Goal: Task Accomplishment & Management: Manage account settings

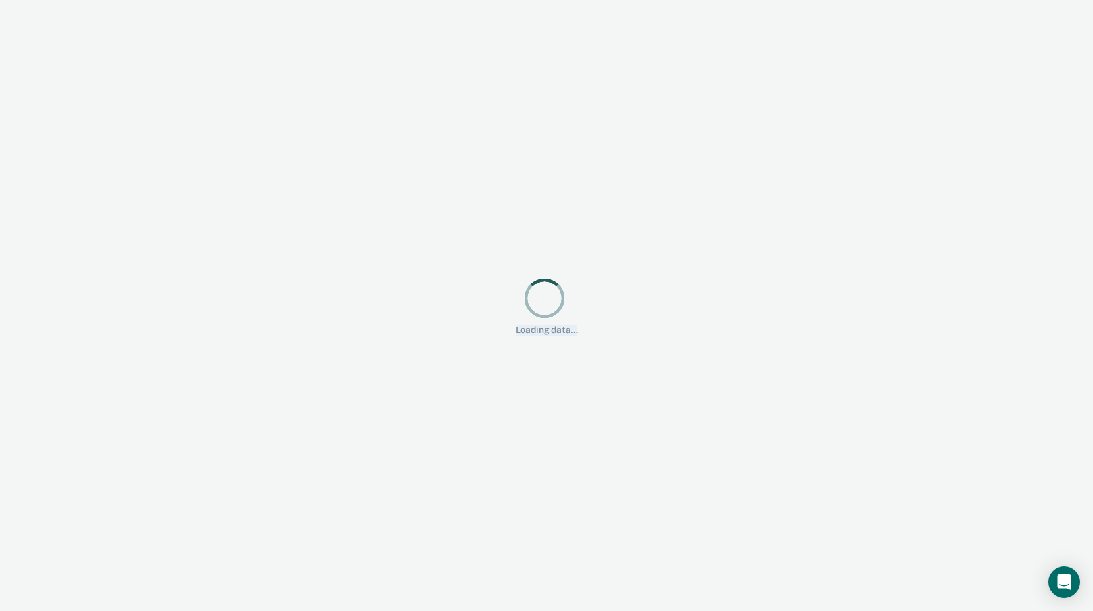
drag, startPoint x: 406, startPoint y: 426, endPoint x: 520, endPoint y: 257, distance: 203.8
click at [520, 257] on div "Looks like you’re using Internet Explorer 11. For faster loading and a better e…" at bounding box center [546, 305] width 1093 height 611
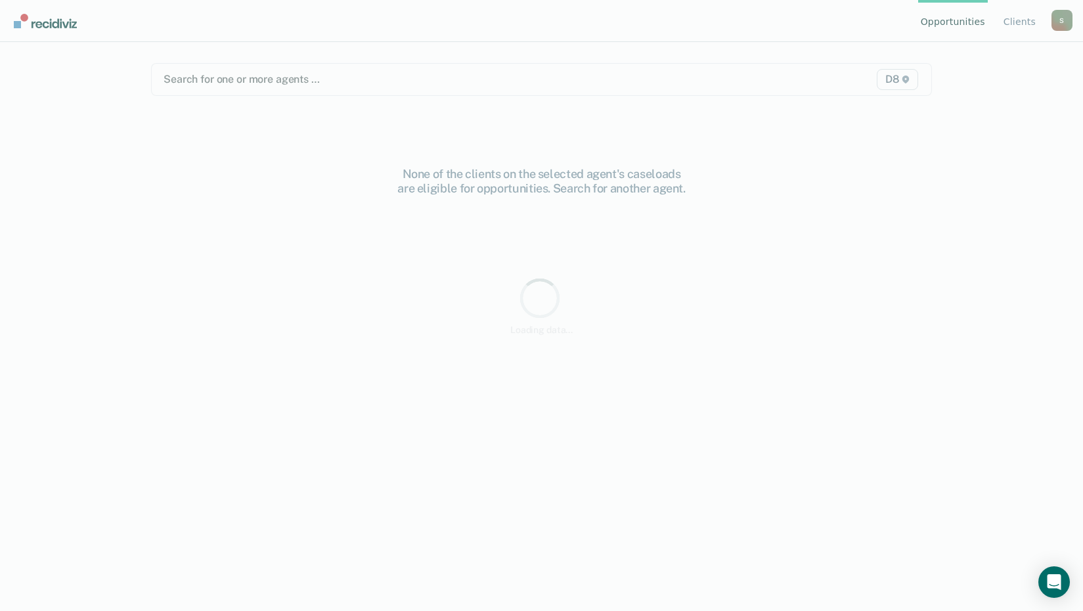
drag, startPoint x: 520, startPoint y: 257, endPoint x: 478, endPoint y: 370, distance: 119.9
click at [479, 370] on div "None of the clients on the selected agent's caseloads are eligible for opportun…" at bounding box center [541, 399] width 781 height 464
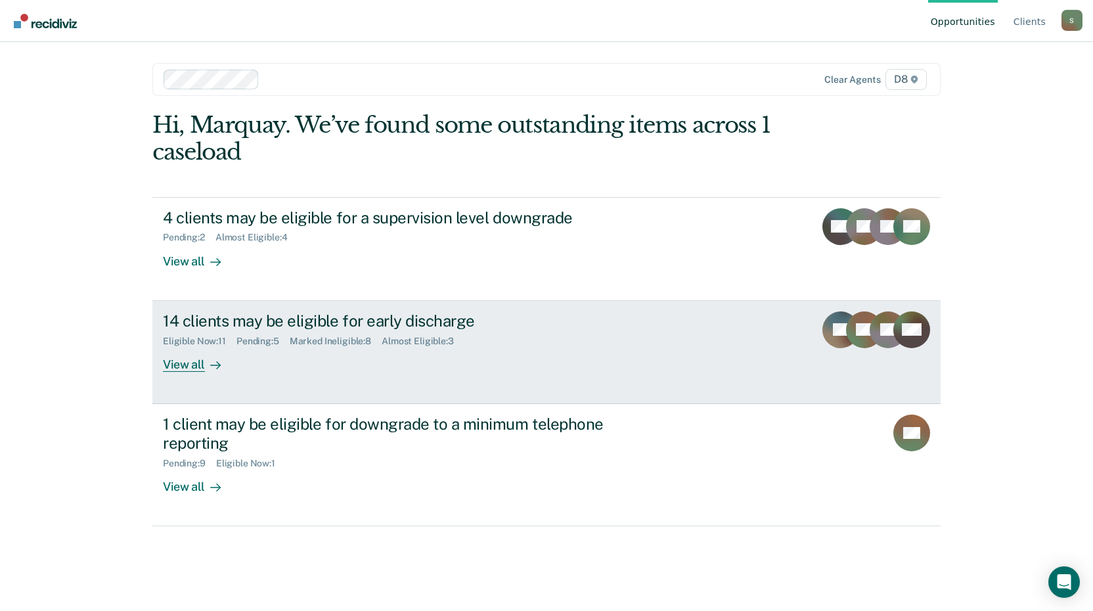
click at [185, 364] on div "View all" at bounding box center [200, 359] width 74 height 26
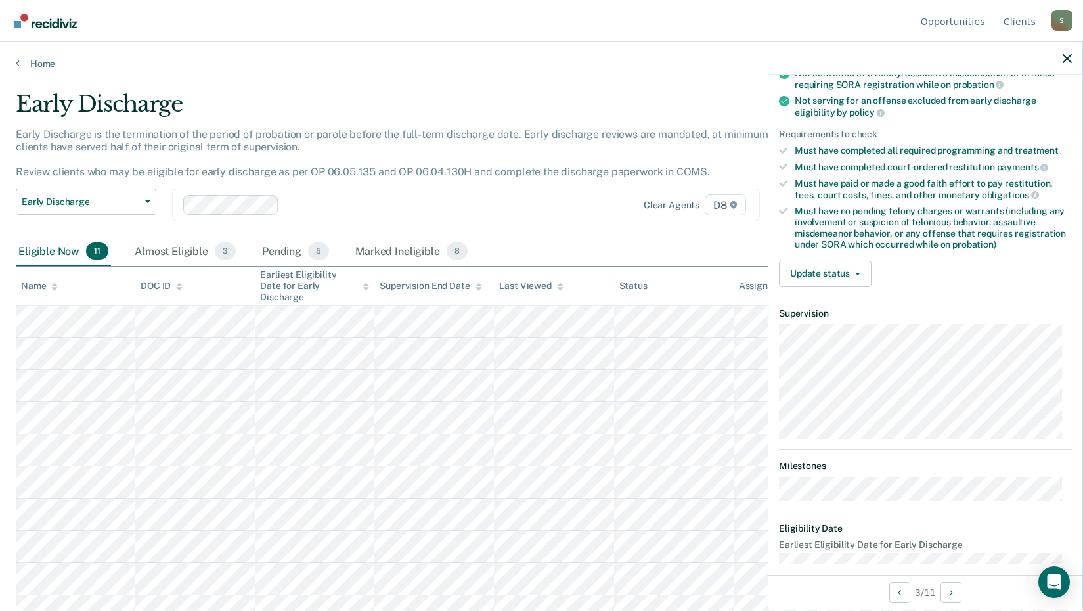
scroll to position [42, 0]
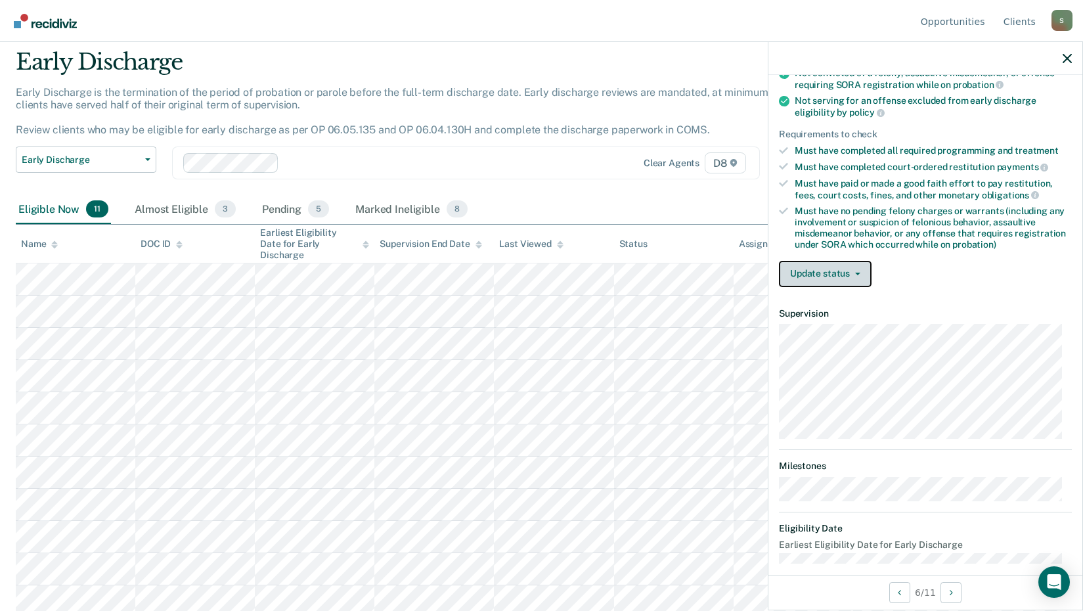
click at [836, 275] on button "Update status" at bounding box center [825, 274] width 93 height 26
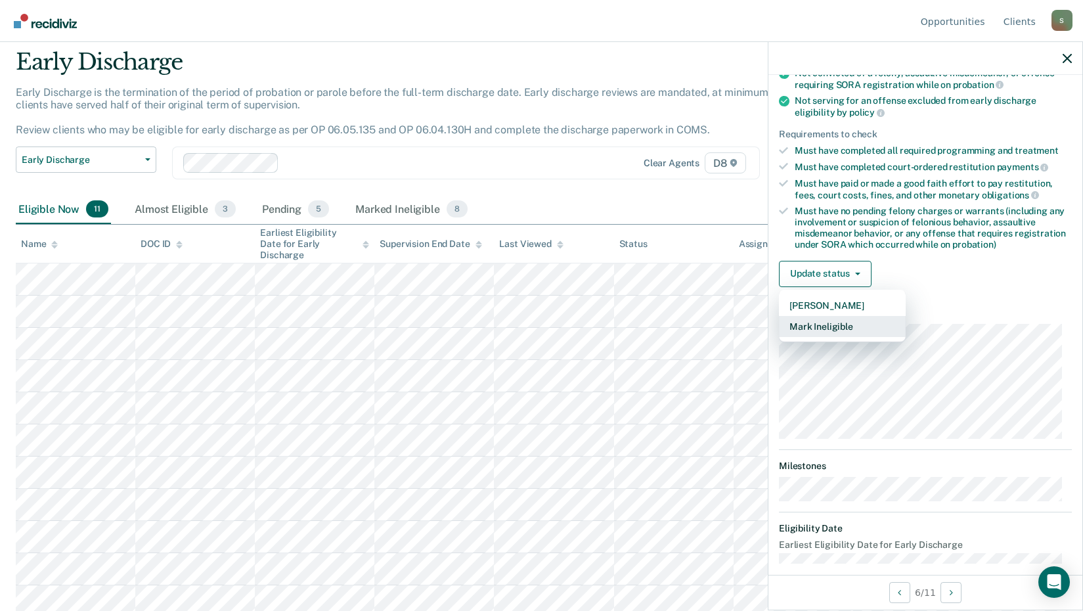
click at [843, 328] on button "Mark Ineligible" at bounding box center [842, 326] width 127 height 21
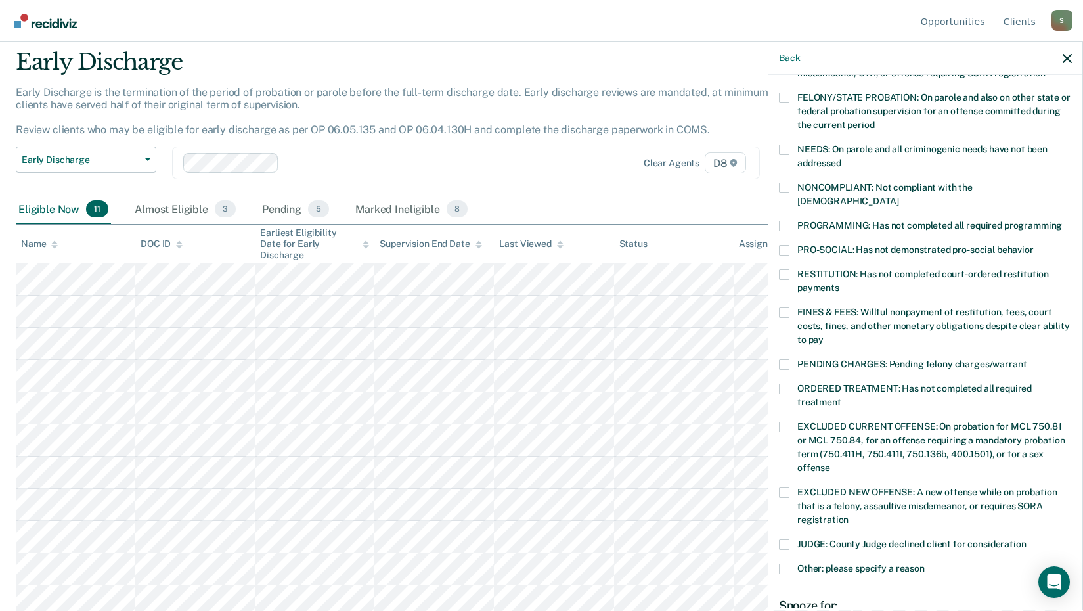
click at [785, 384] on span at bounding box center [784, 389] width 11 height 11
click at [841, 397] on input "ORDERED TREATMENT: Has not completed all required treatment" at bounding box center [841, 397] width 0 height 0
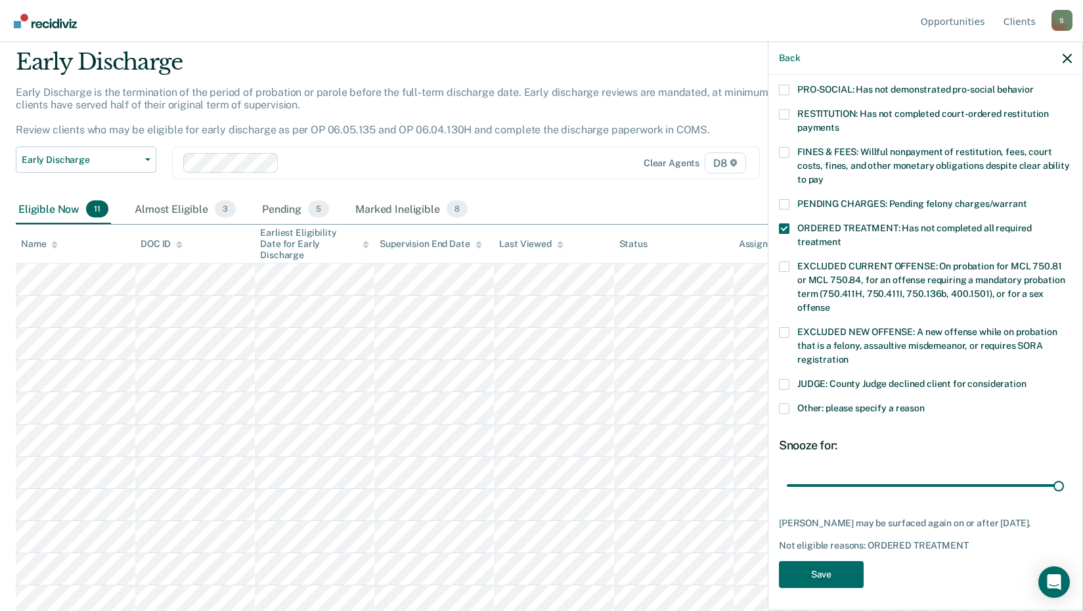
scroll to position [307, 0]
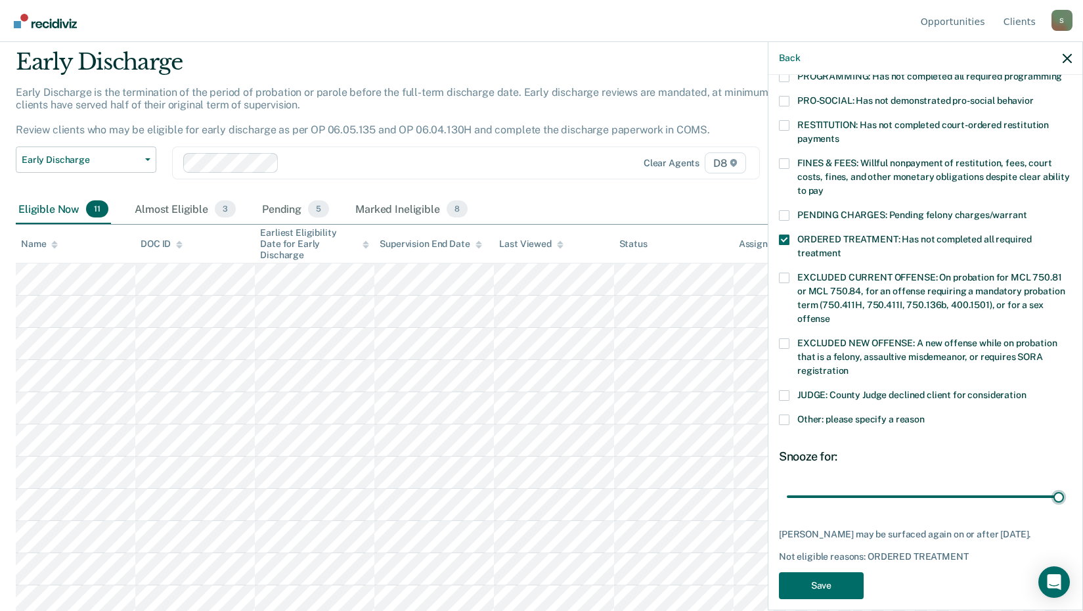
drag, startPoint x: 876, startPoint y: 470, endPoint x: 1089, endPoint y: 475, distance: 213.5
type input "90"
click at [1064, 485] on input "range" at bounding box center [925, 496] width 277 height 23
click at [816, 572] on button "Save" at bounding box center [821, 585] width 85 height 27
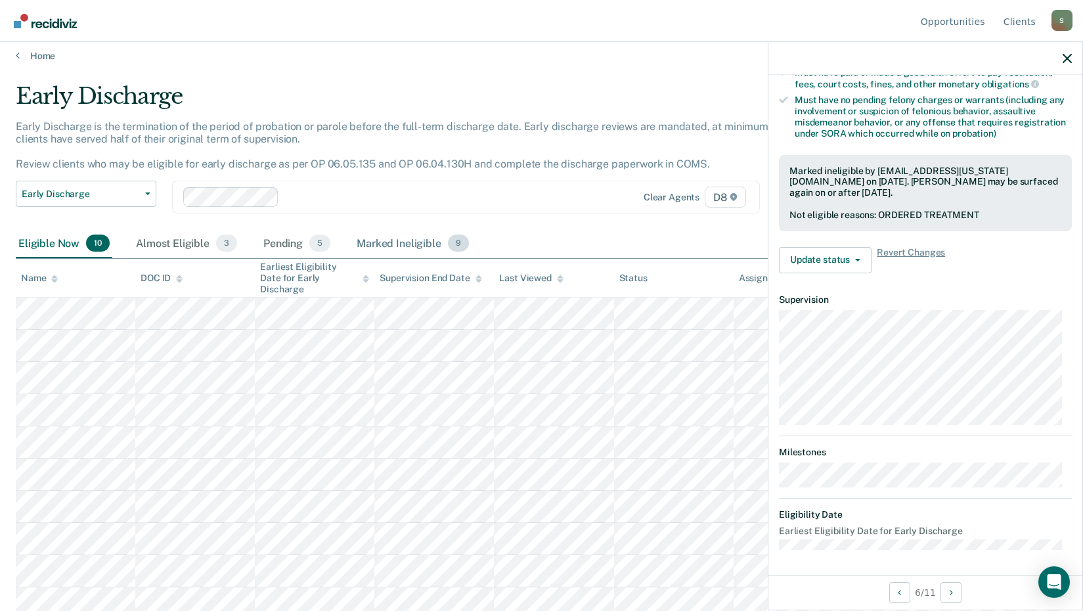
scroll to position [10, 0]
click at [49, 58] on link "Home" at bounding box center [542, 54] width 1052 height 12
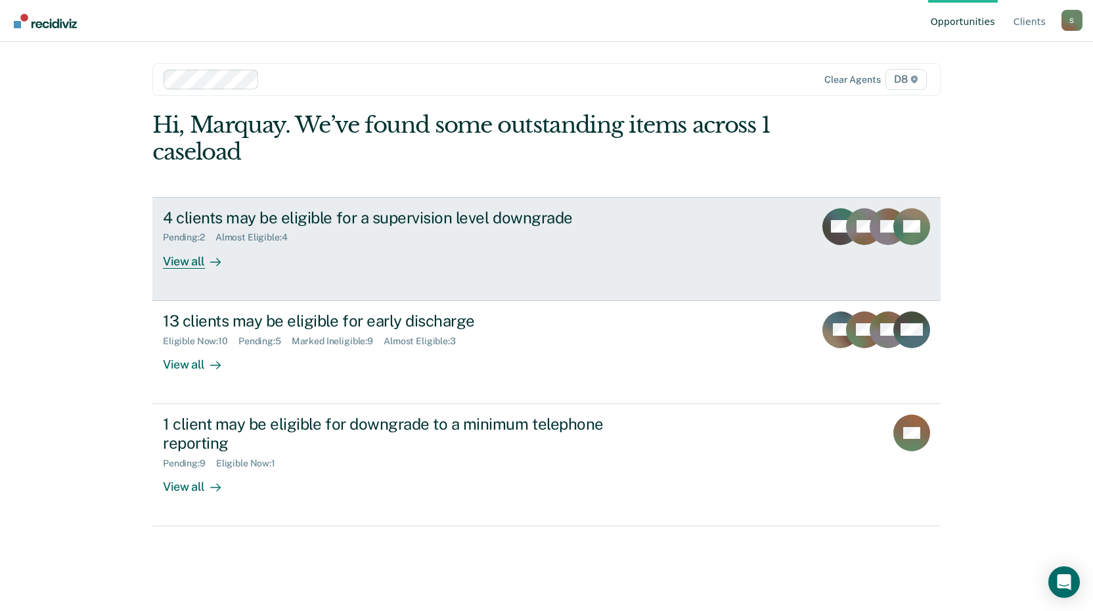
click at [190, 255] on div "View all" at bounding box center [200, 256] width 74 height 26
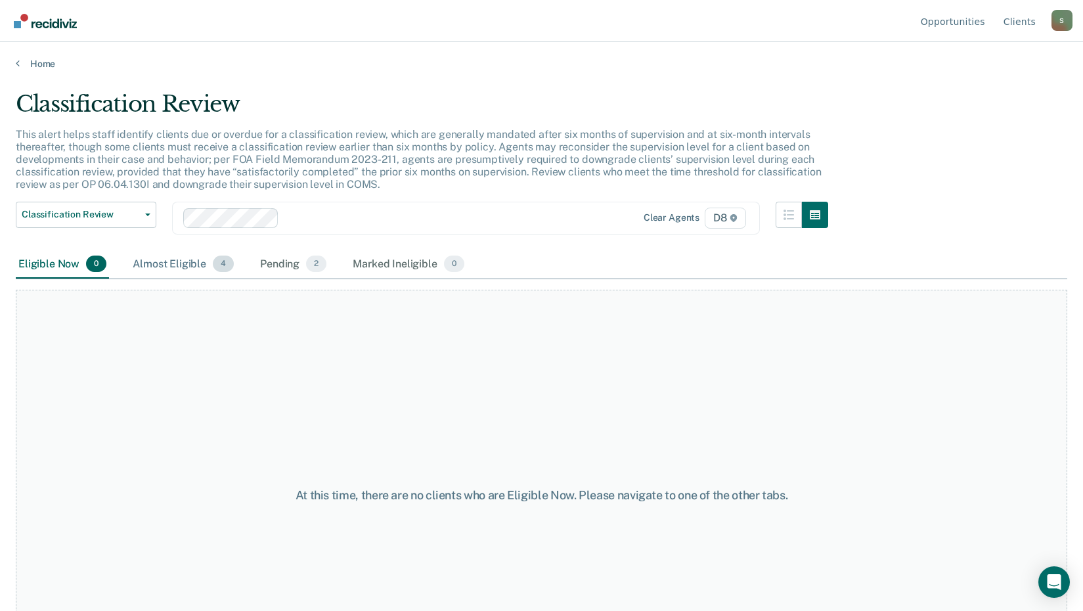
click at [173, 268] on div "Almost Eligible 4" at bounding box center [183, 264] width 106 height 29
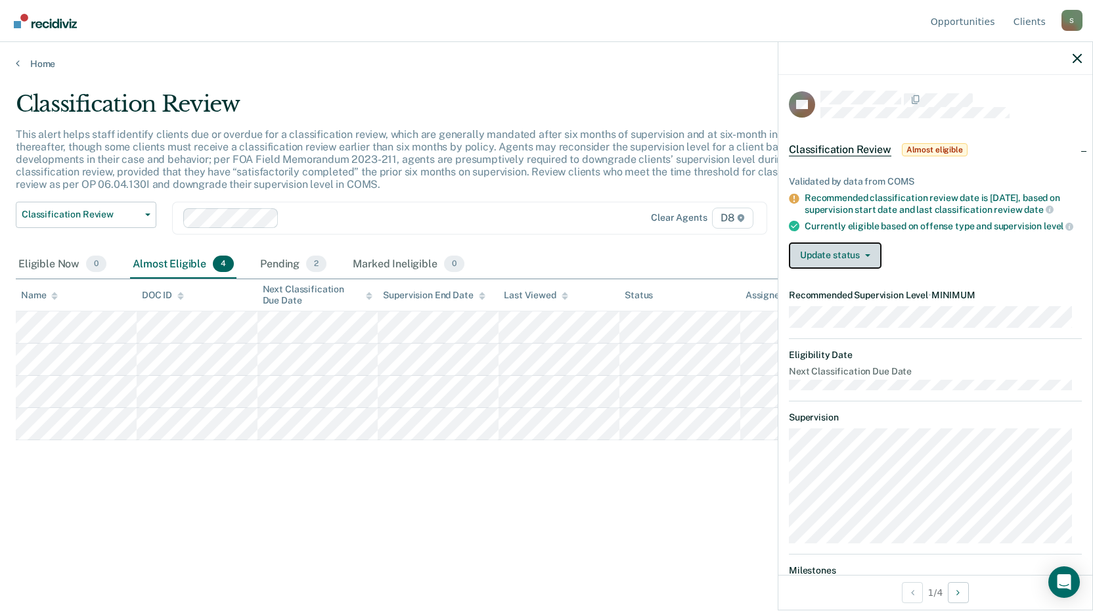
click at [846, 261] on button "Update status" at bounding box center [835, 255] width 93 height 26
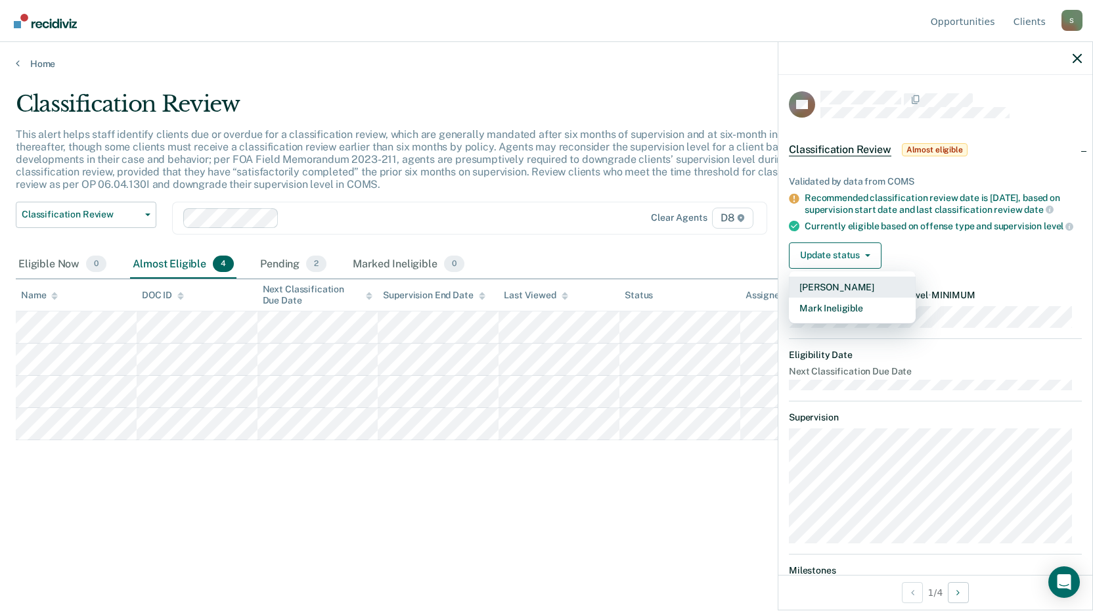
click at [845, 294] on button "[PERSON_NAME]" at bounding box center [852, 287] width 127 height 21
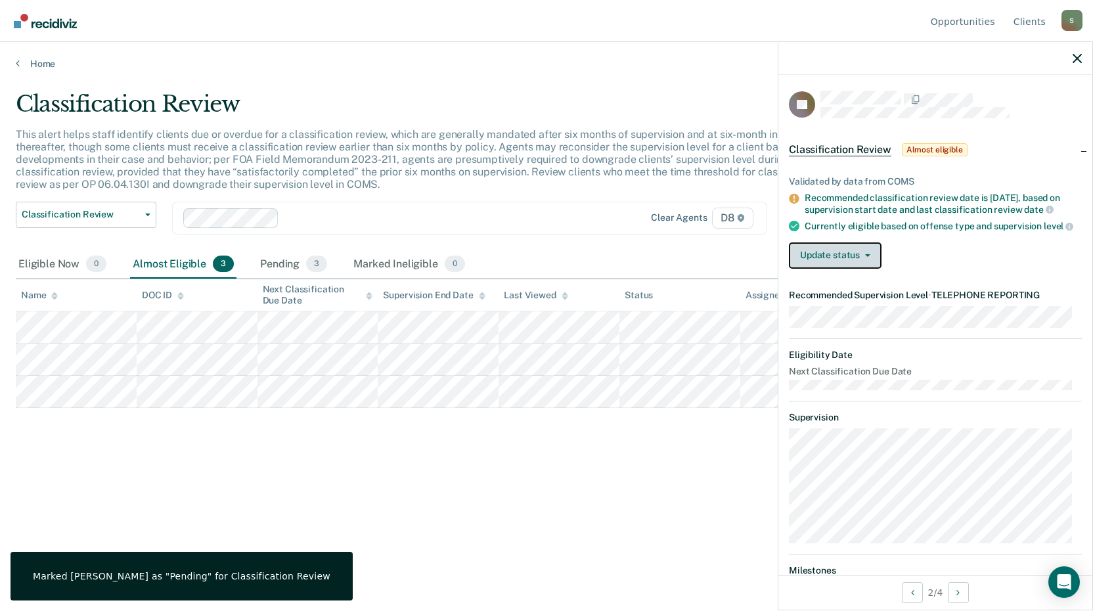
drag, startPoint x: 867, startPoint y: 260, endPoint x: 854, endPoint y: 263, distance: 13.5
click at [866, 261] on button "Update status" at bounding box center [835, 255] width 93 height 26
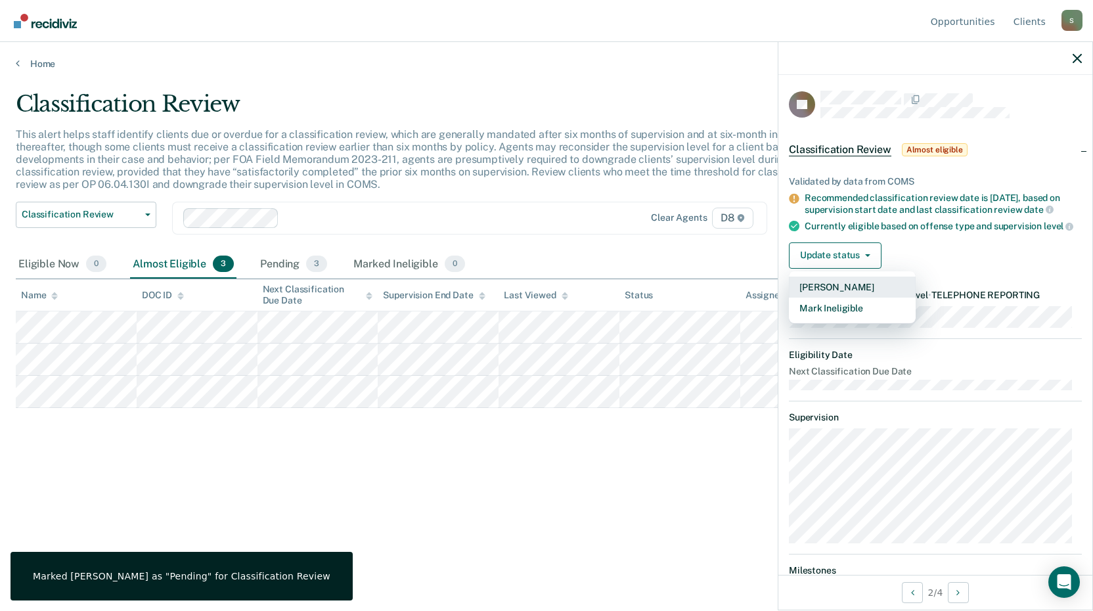
click at [822, 298] on button "[PERSON_NAME]" at bounding box center [852, 287] width 127 height 21
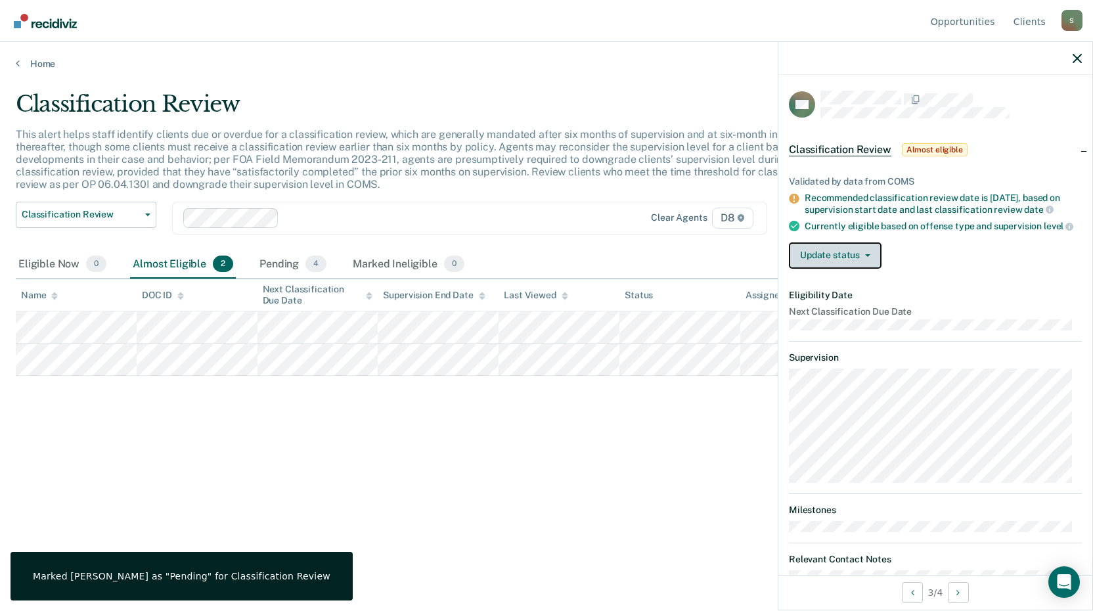
click at [818, 263] on button "Update status" at bounding box center [835, 255] width 93 height 26
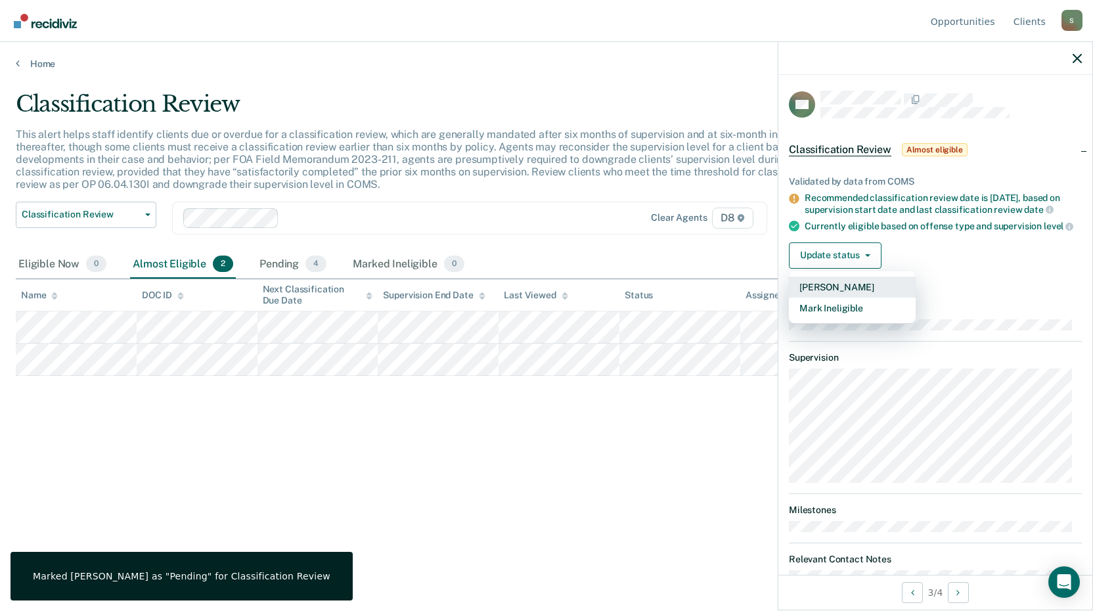
drag, startPoint x: 831, startPoint y: 296, endPoint x: 730, endPoint y: 307, distance: 101.8
click at [831, 297] on button "[PERSON_NAME]" at bounding box center [852, 287] width 127 height 21
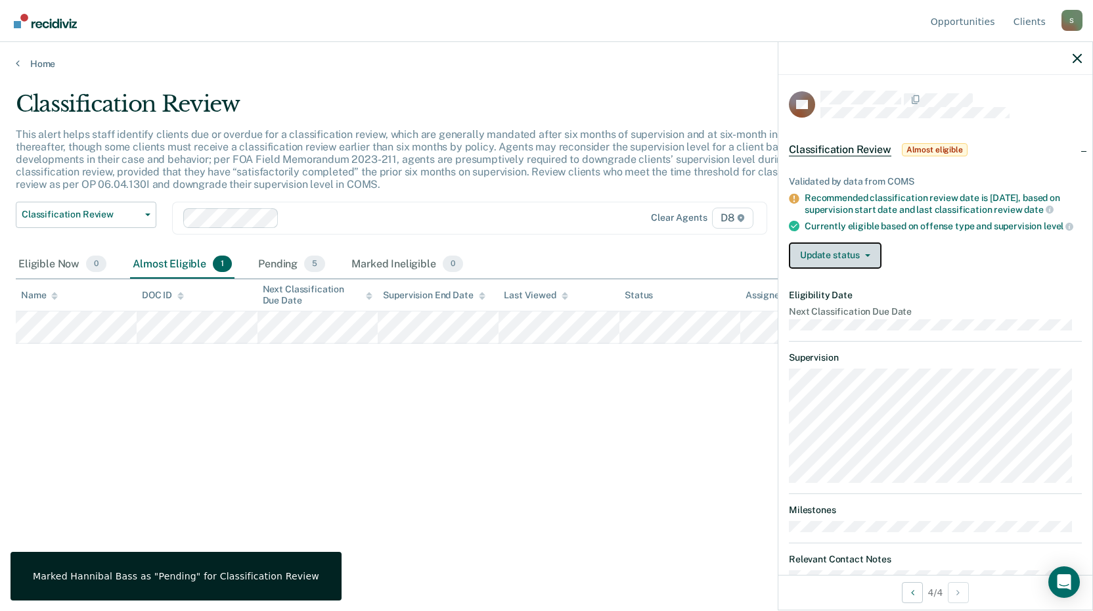
click at [806, 264] on button "Update status" at bounding box center [835, 255] width 93 height 26
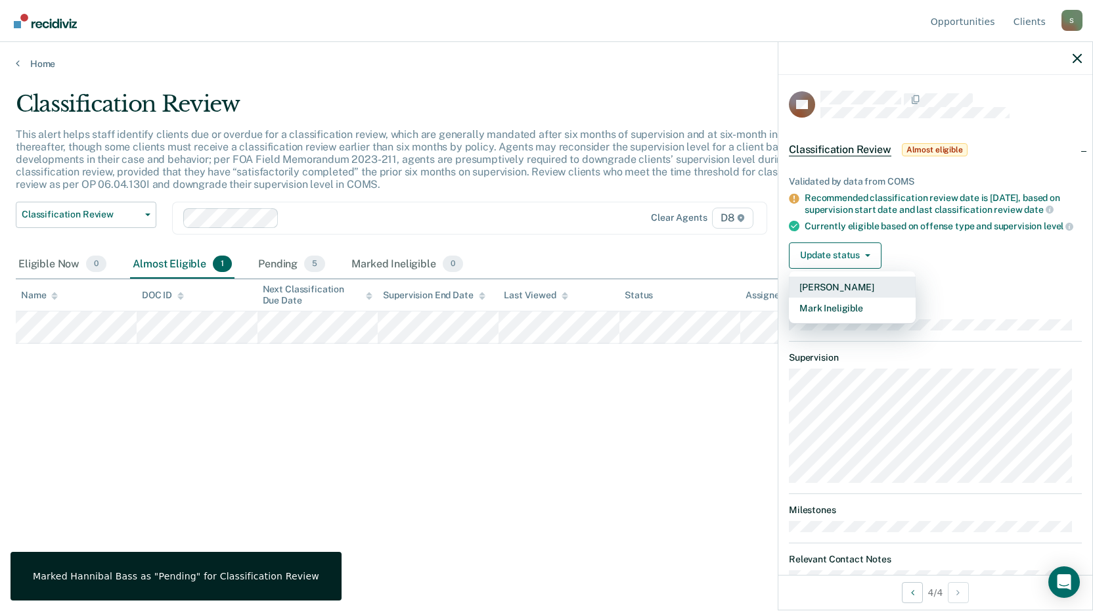
click at [821, 293] on button "[PERSON_NAME]" at bounding box center [852, 287] width 127 height 21
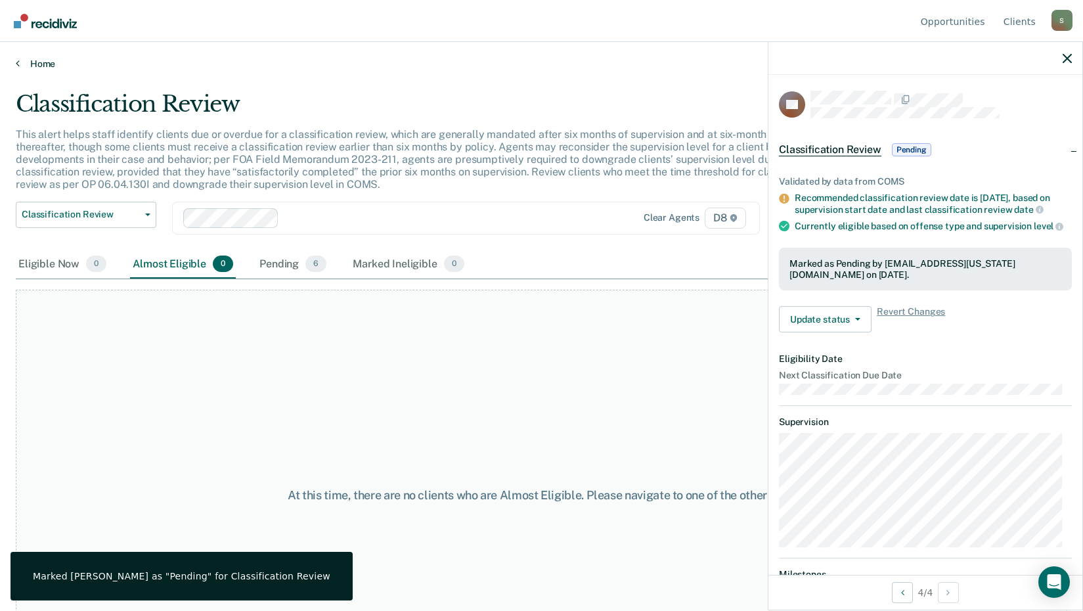
click at [42, 64] on link "Home" at bounding box center [542, 64] width 1052 height 12
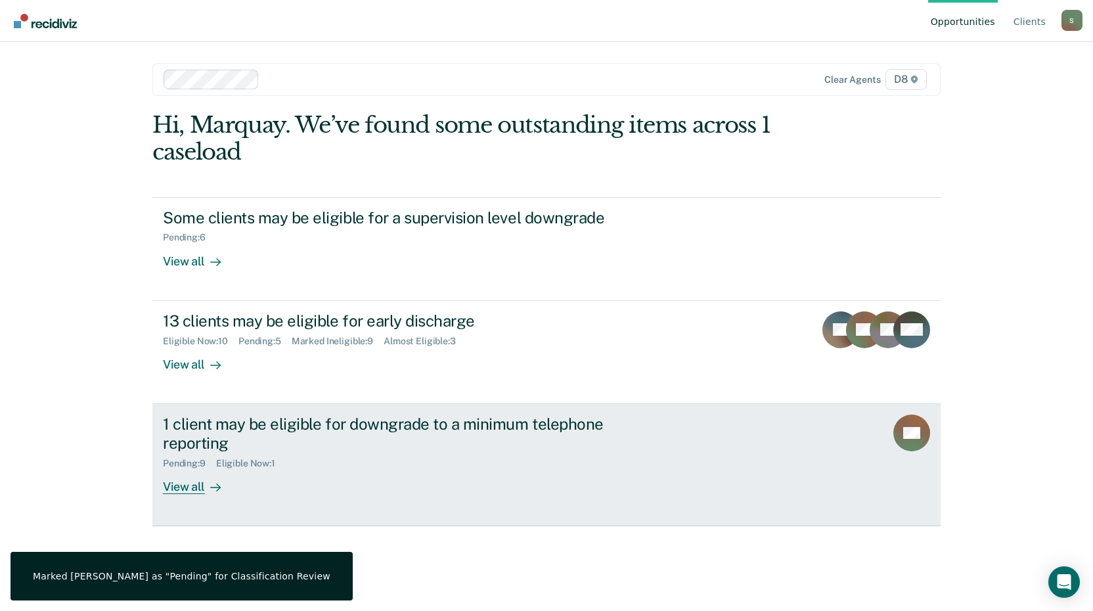
click at [210, 482] on div at bounding box center [213, 486] width 16 height 15
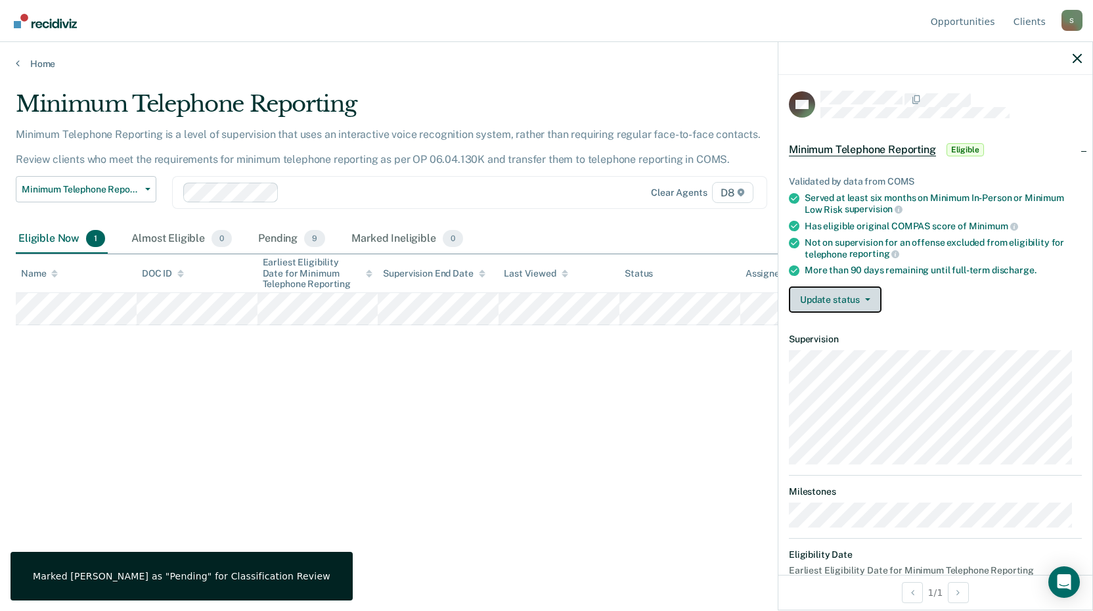
click at [818, 295] on button "Update status" at bounding box center [835, 299] width 93 height 26
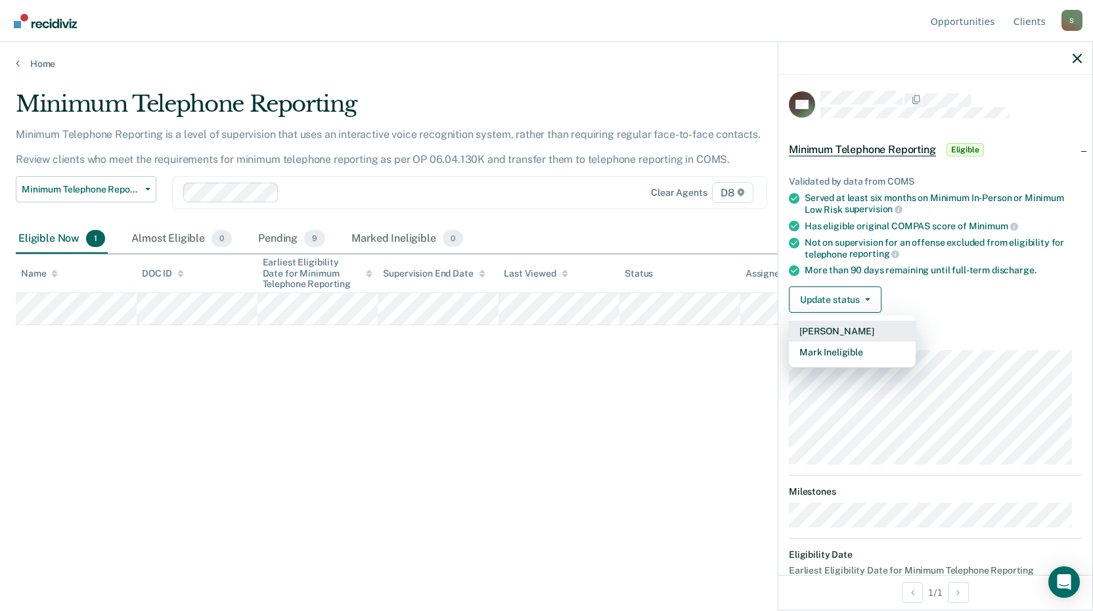
click at [841, 327] on button "[PERSON_NAME]" at bounding box center [852, 331] width 127 height 21
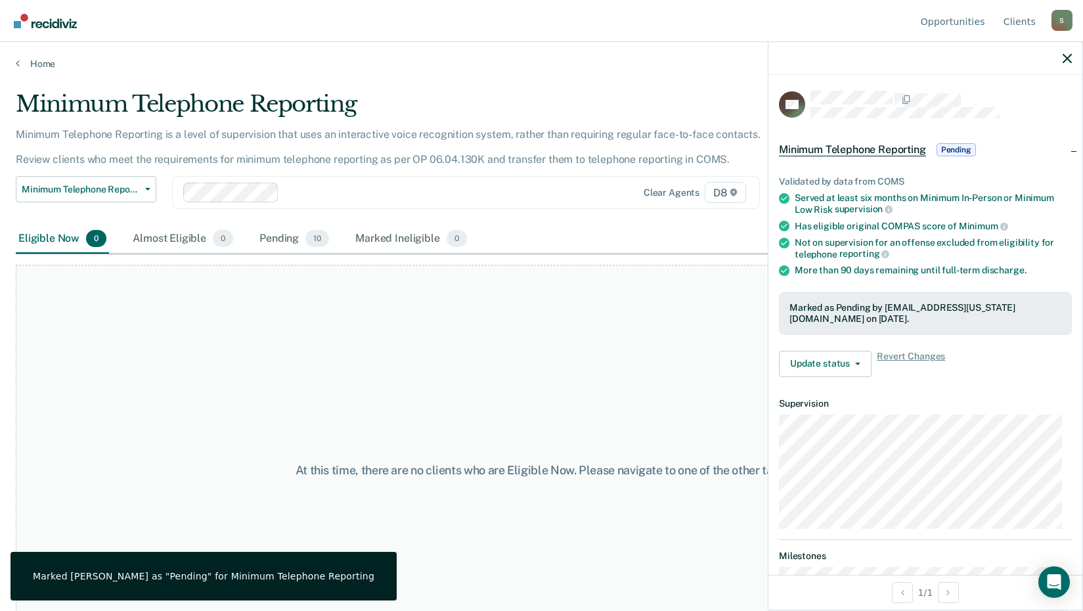
click at [650, 369] on div "At this time, there are no clients who are Eligible Now. Please navigate to one…" at bounding box center [542, 470] width 1052 height 411
click at [43, 66] on link "Home" at bounding box center [542, 64] width 1052 height 12
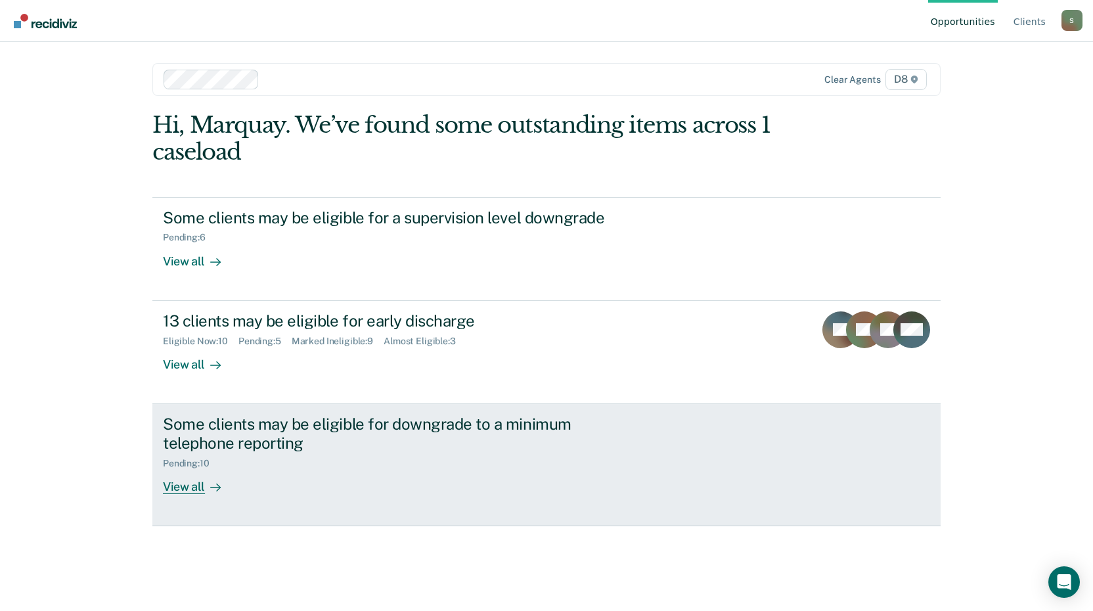
click at [193, 482] on div "View all" at bounding box center [200, 481] width 74 height 26
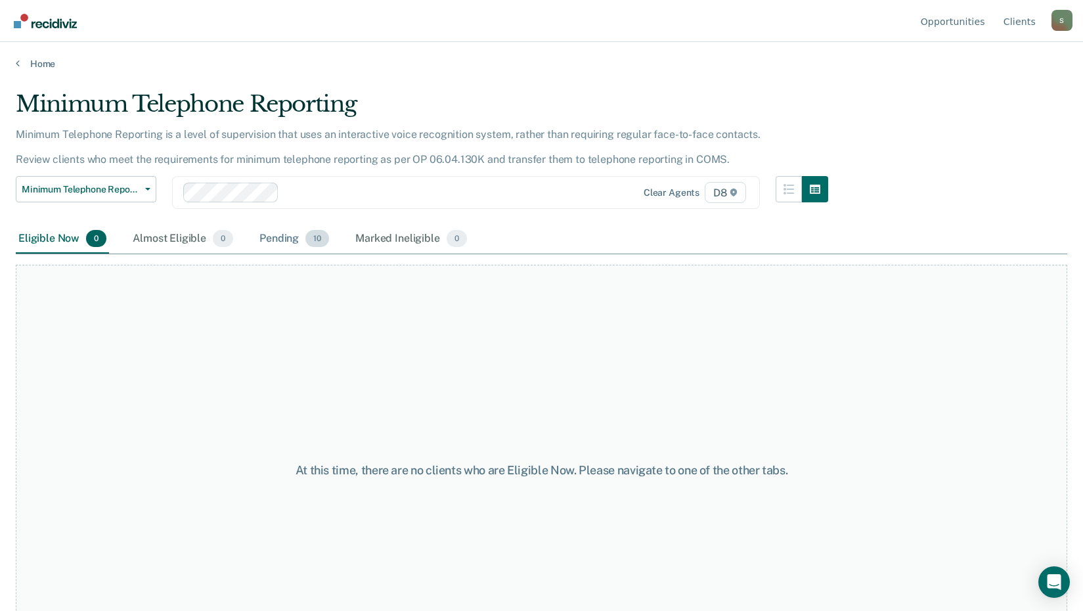
click at [282, 243] on div "Pending 10" at bounding box center [294, 239] width 75 height 29
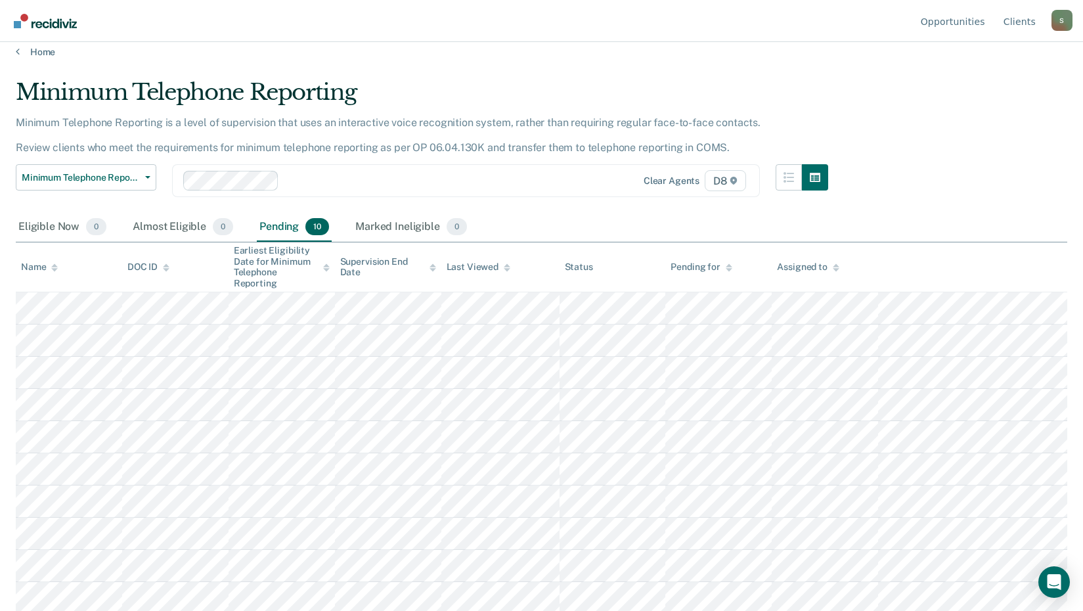
scroll to position [15, 0]
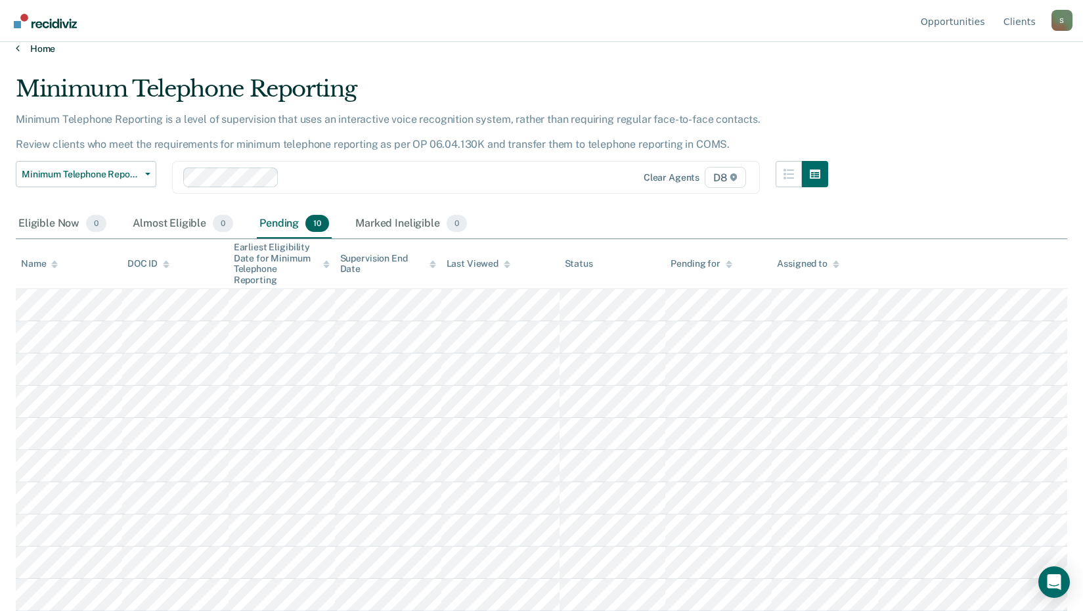
click at [56, 52] on link "Home" at bounding box center [542, 49] width 1052 height 12
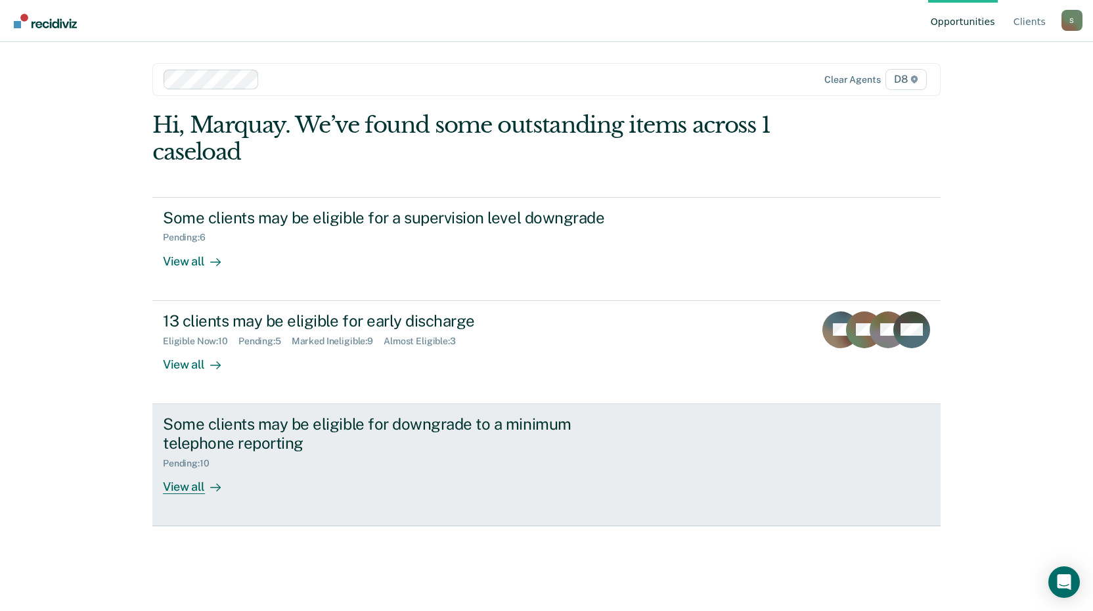
click at [200, 489] on div "View all" at bounding box center [200, 481] width 74 height 26
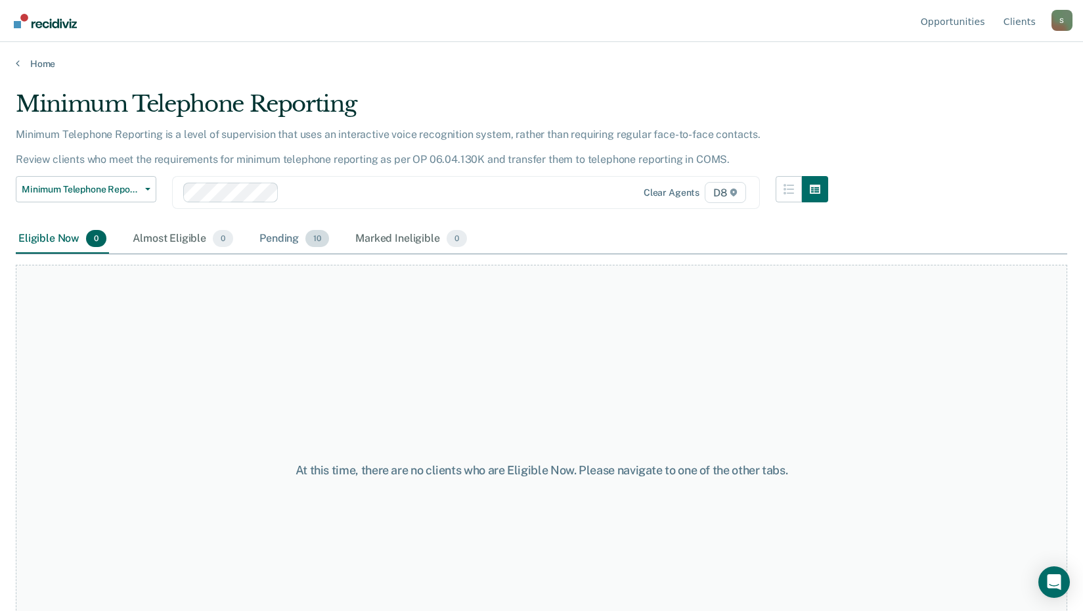
click at [273, 231] on div "Pending 10" at bounding box center [294, 239] width 75 height 29
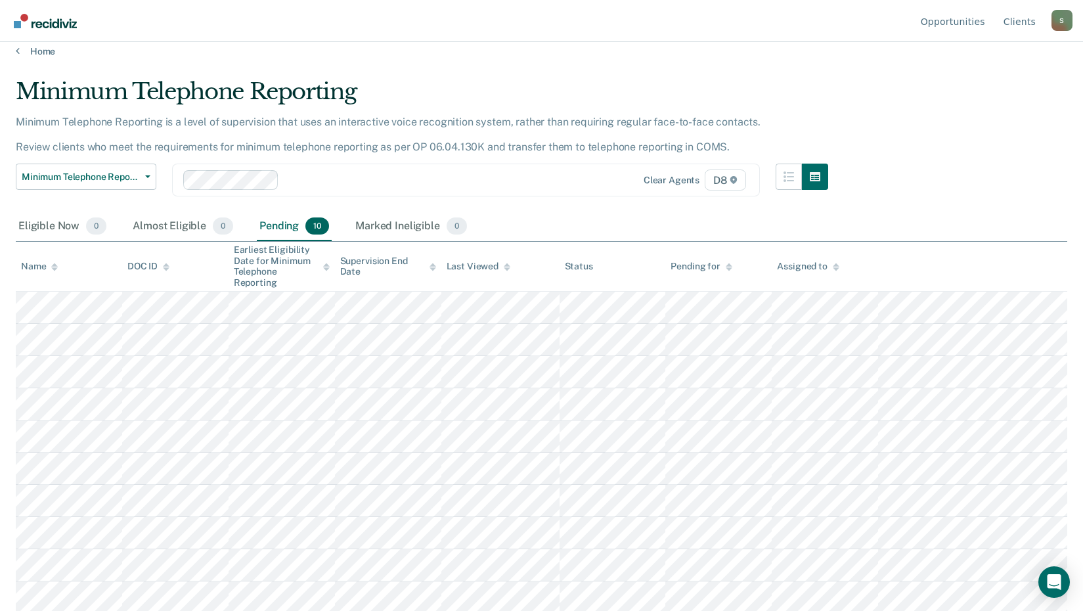
scroll to position [15, 0]
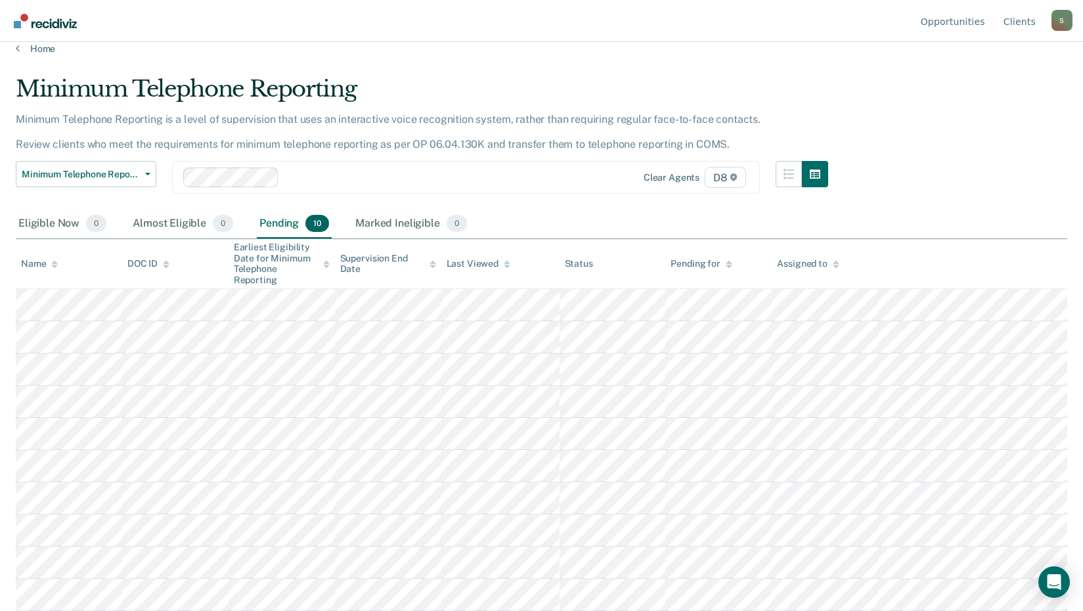
click at [10, 302] on main "Minimum Telephone Reporting Minimum Telephone Reporting is a level of supervisi…" at bounding box center [541, 323] width 1083 height 537
click at [39, 50] on link "Home" at bounding box center [542, 49] width 1052 height 12
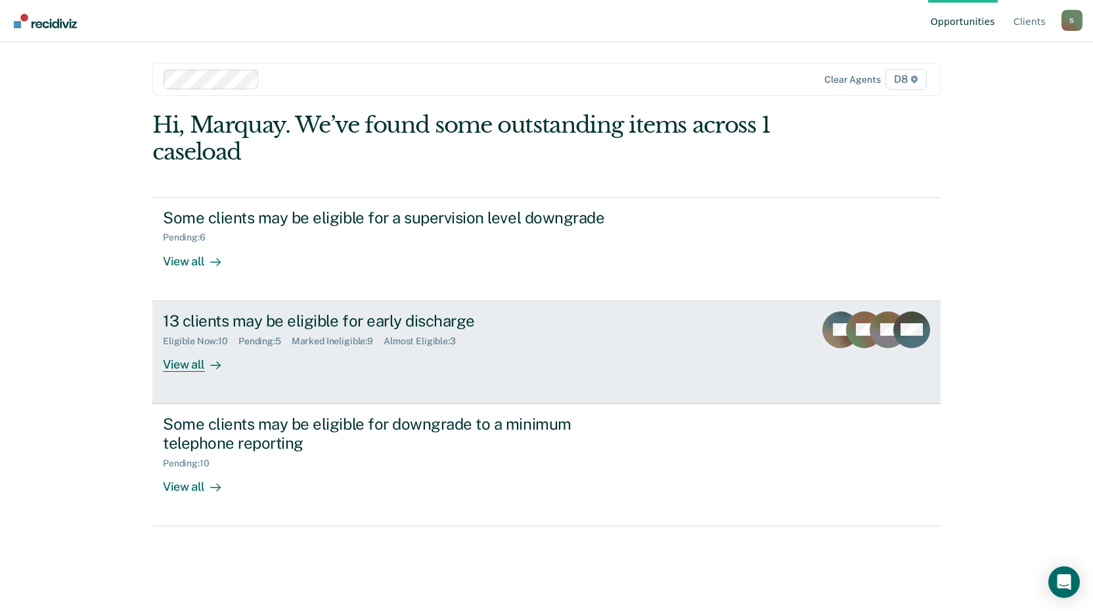
click at [184, 360] on div "View all" at bounding box center [200, 359] width 74 height 26
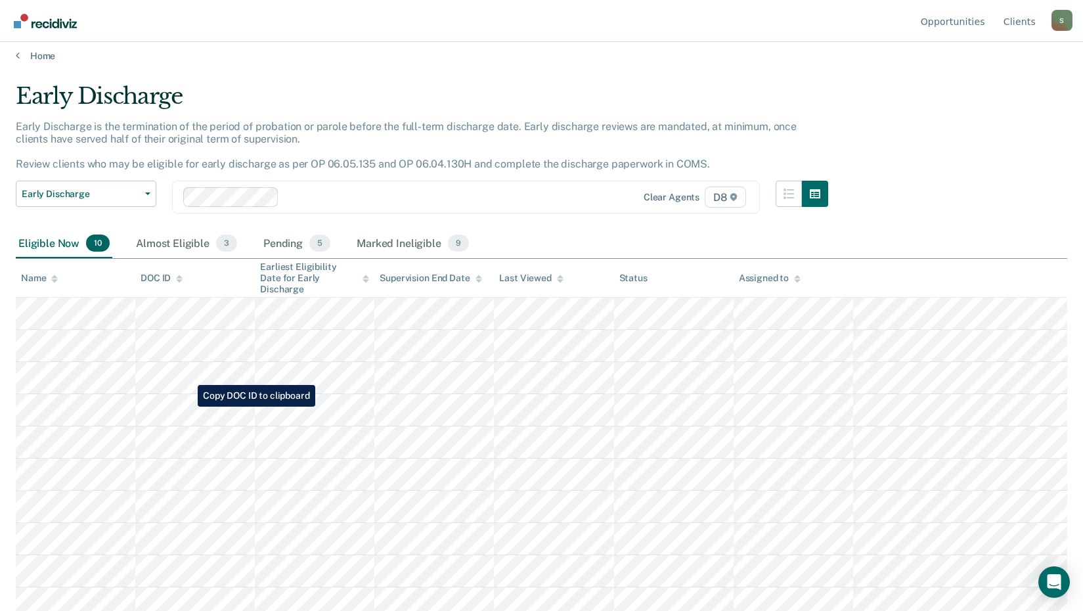
scroll to position [10, 0]
click at [170, 239] on div "Almost Eligible 3" at bounding box center [186, 241] width 106 height 29
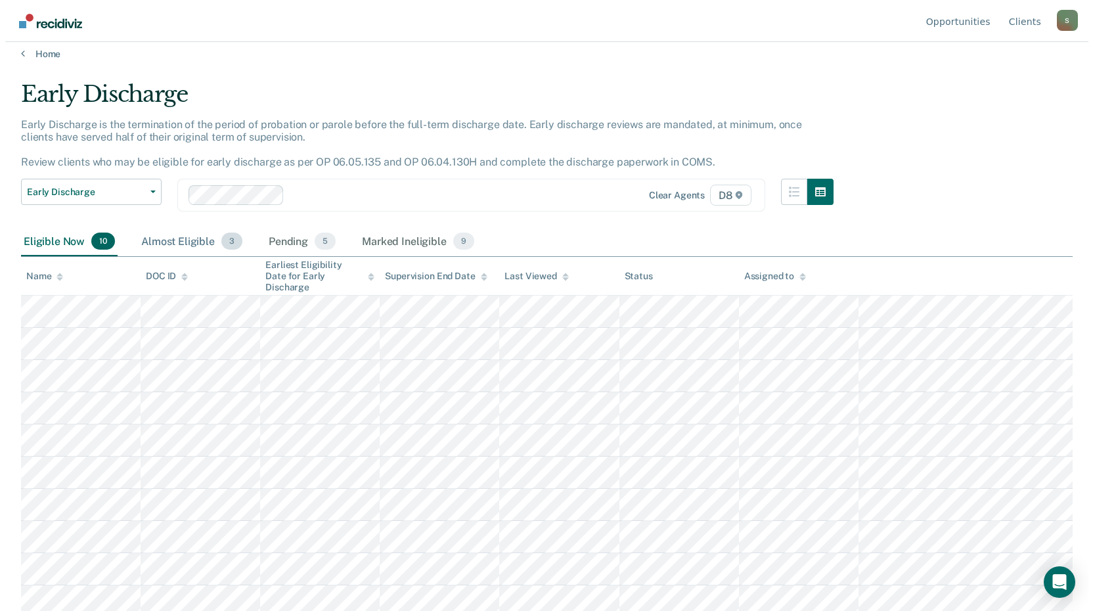
scroll to position [0, 0]
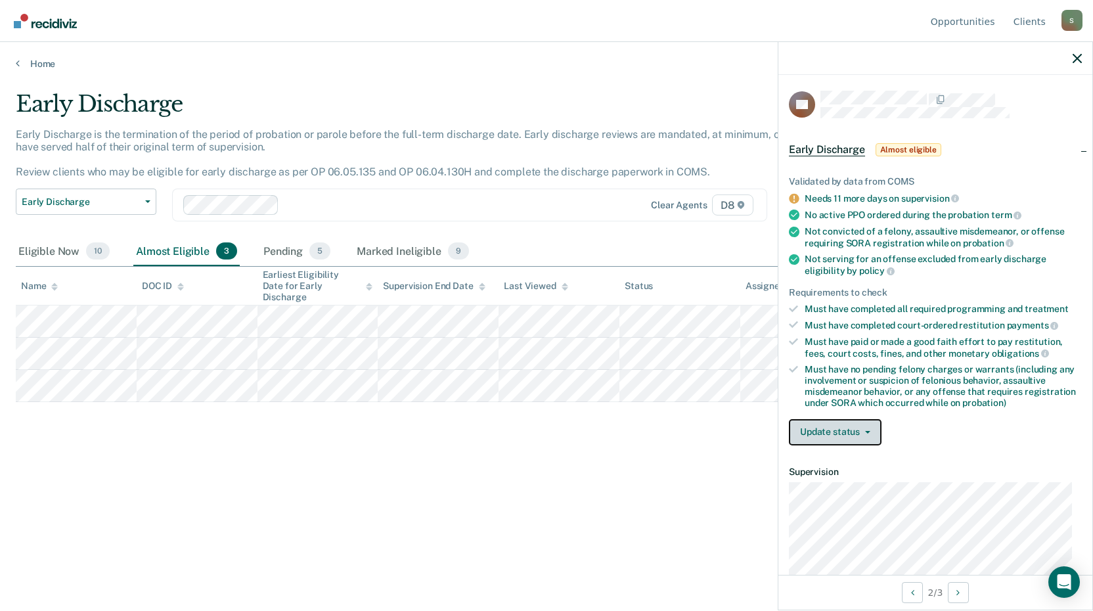
click at [833, 433] on button "Update status" at bounding box center [835, 432] width 93 height 26
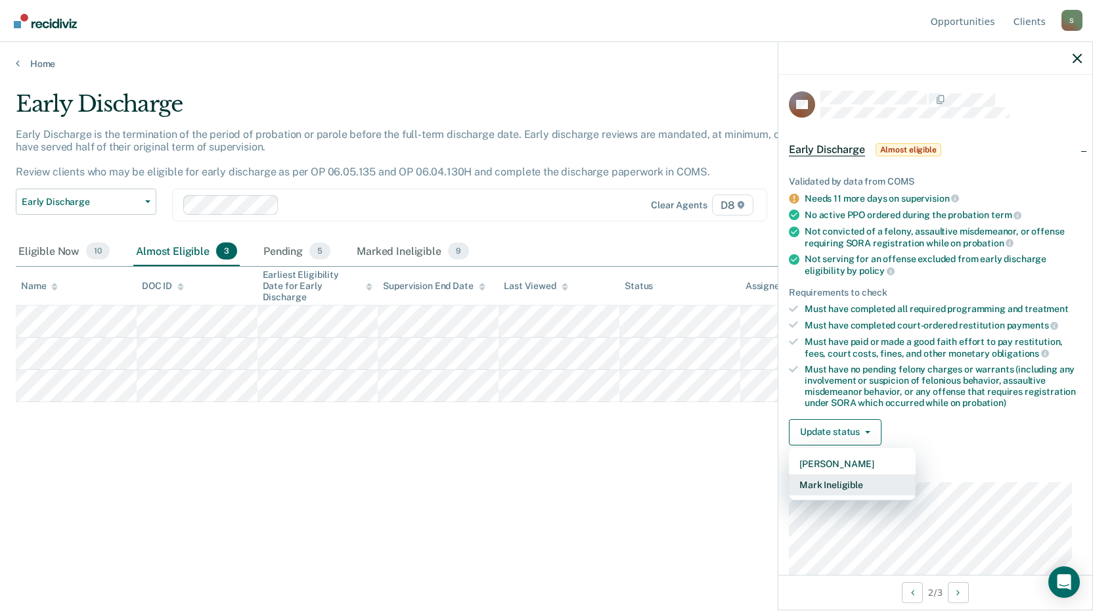
click at [853, 480] on button "Mark Ineligible" at bounding box center [852, 484] width 127 height 21
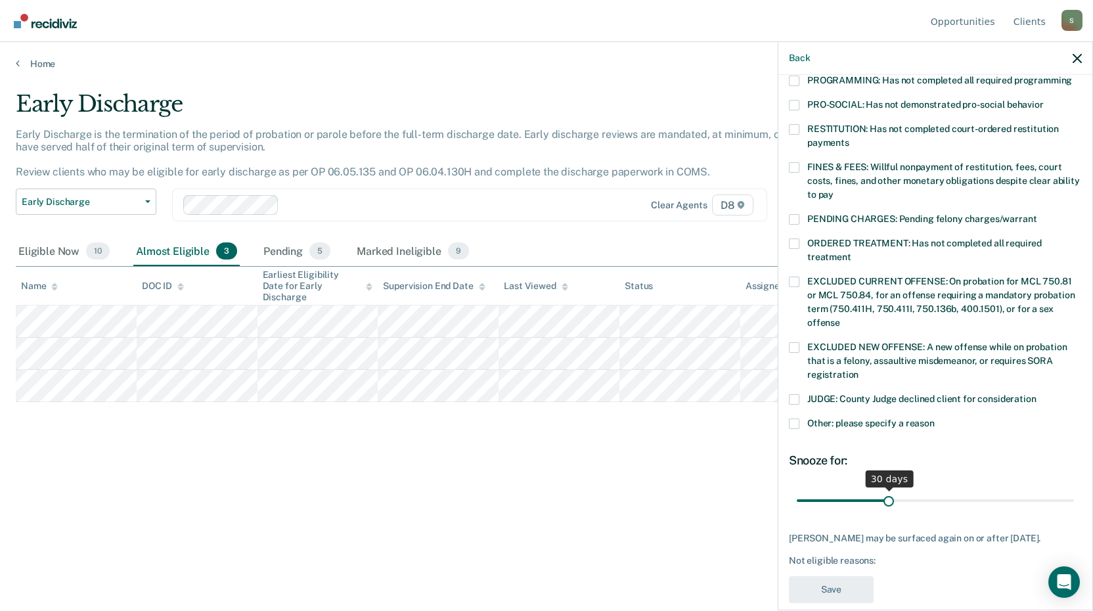
scroll to position [319, 0]
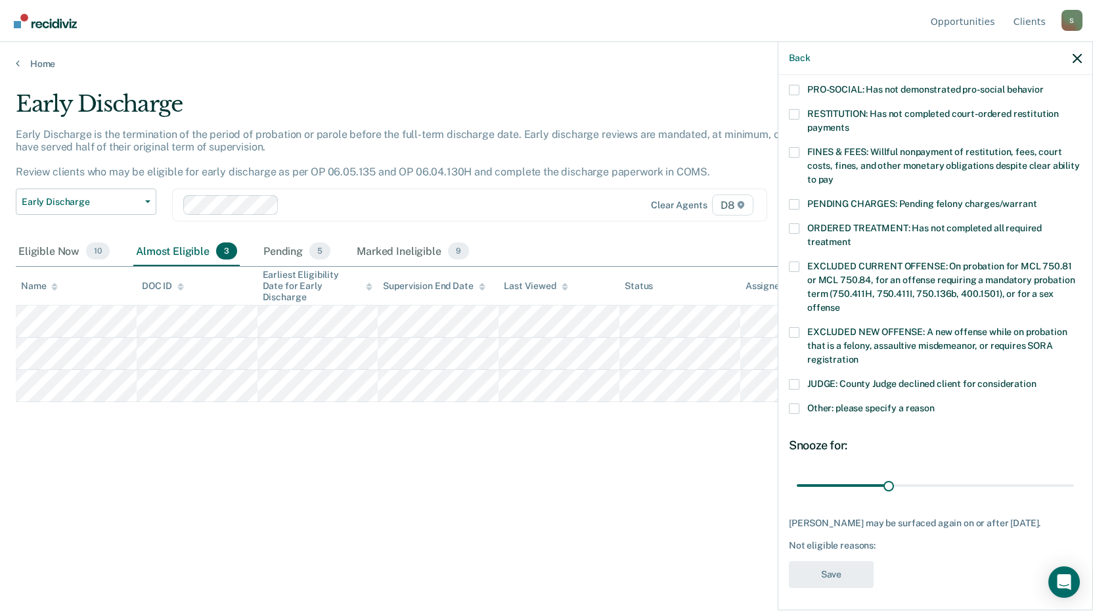
click at [795, 403] on span at bounding box center [794, 408] width 11 height 11
click at [935, 403] on input "Other: please specify a reason" at bounding box center [935, 403] width 0 height 0
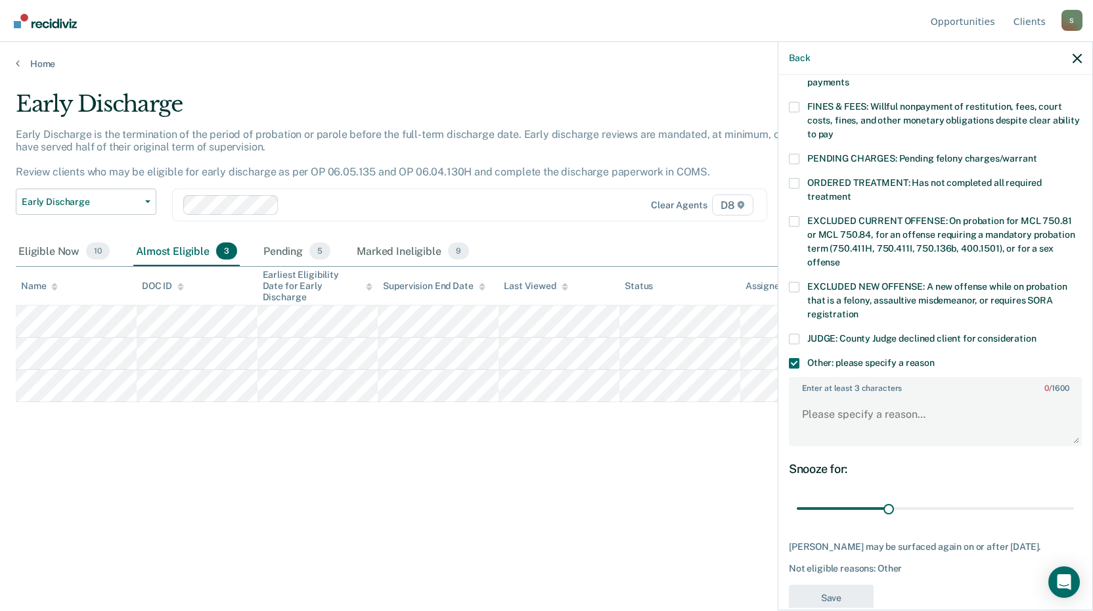
scroll to position [388, 0]
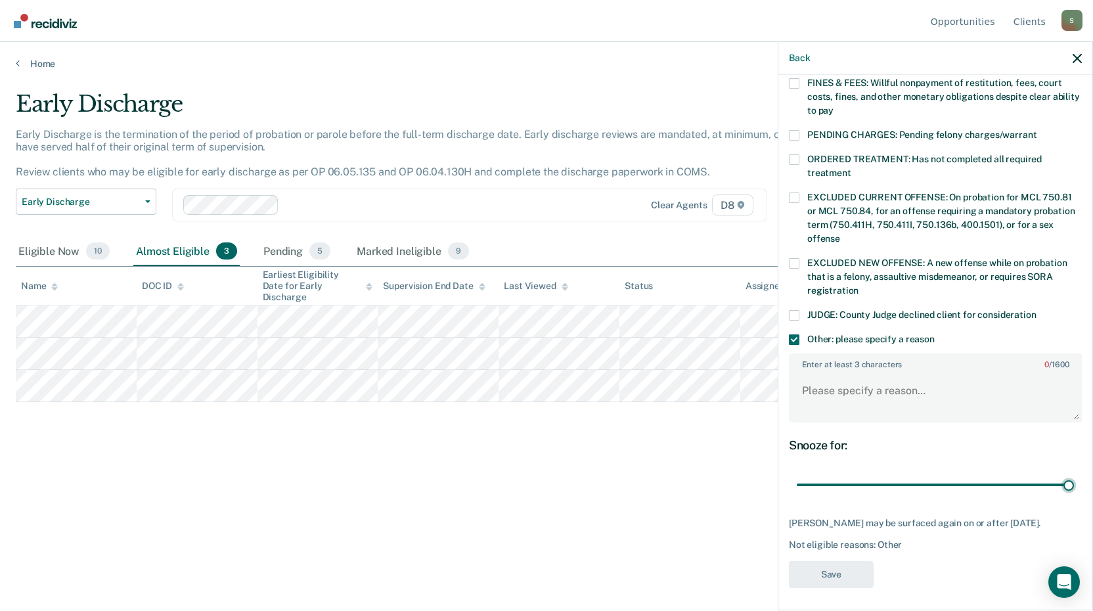
drag, startPoint x: 893, startPoint y: 472, endPoint x: 1021, endPoint y: 449, distance: 129.5
type input "90"
click at [1074, 479] on input "range" at bounding box center [935, 485] width 277 height 23
click at [919, 387] on textarea "Enter at least 3 characters 0 / 1600" at bounding box center [935, 396] width 290 height 49
type textarea "Has not completed community service"
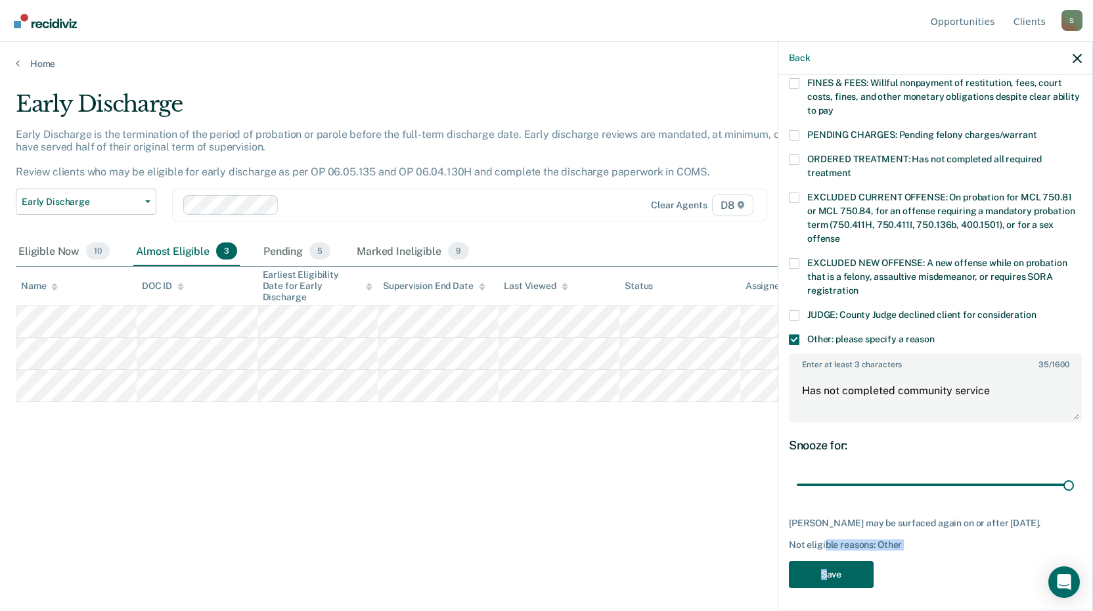
drag, startPoint x: 824, startPoint y: 549, endPoint x: 826, endPoint y: 563, distance: 13.9
click at [826, 563] on div "SB Which of the following requirements has [PERSON_NAME] not met? [MEDICAL_DATA…" at bounding box center [935, 149] width 293 height 893
click at [827, 564] on button "Save" at bounding box center [831, 574] width 85 height 27
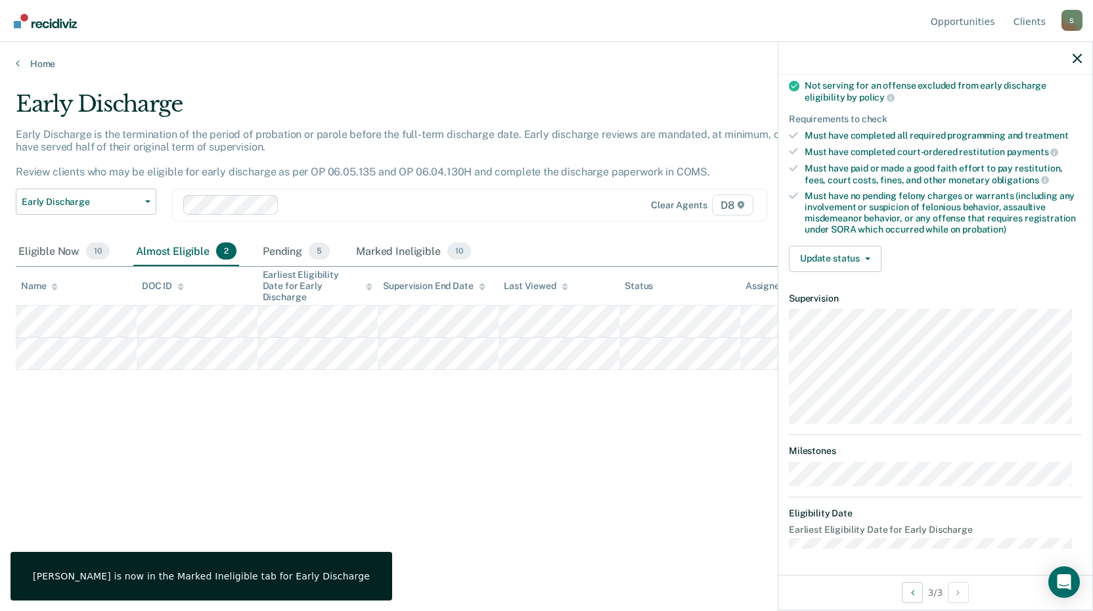
scroll to position [172, 0]
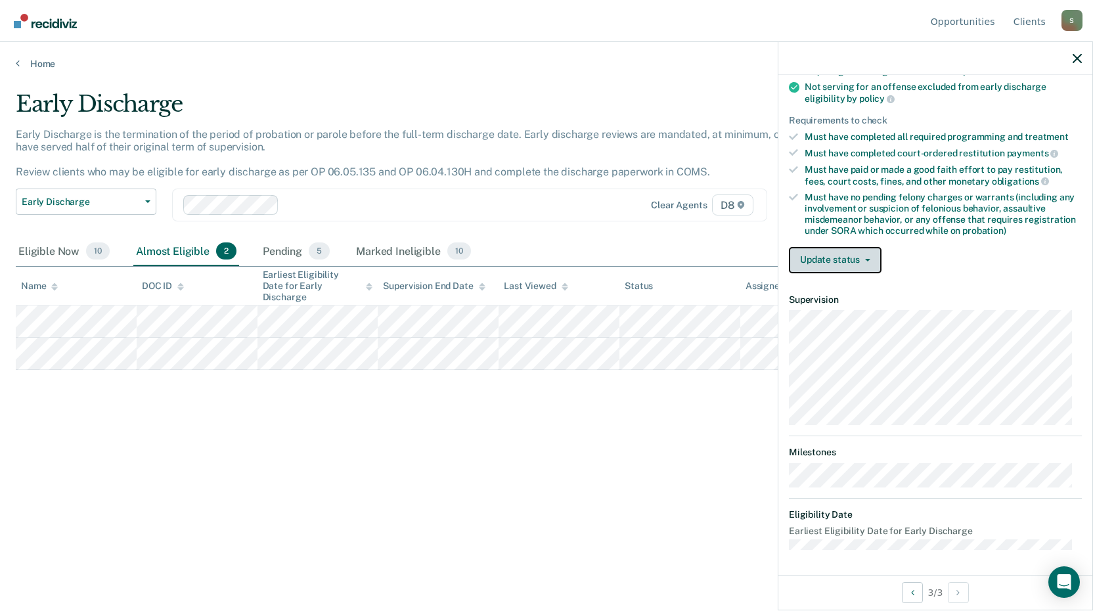
click at [816, 263] on button "Update status" at bounding box center [835, 260] width 93 height 26
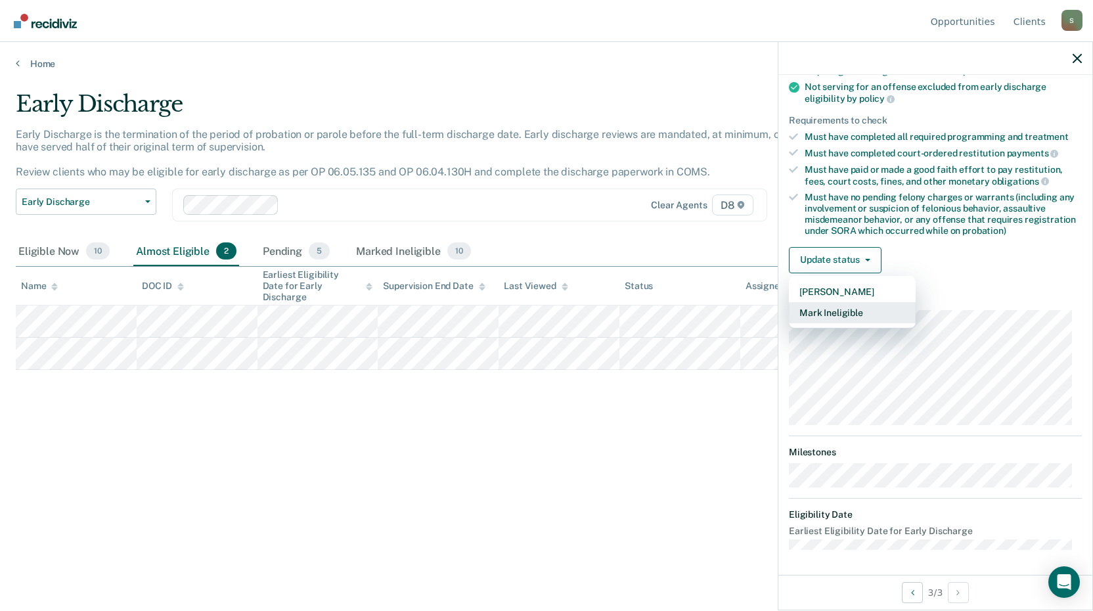
click at [865, 312] on button "Mark Ineligible" at bounding box center [852, 312] width 127 height 21
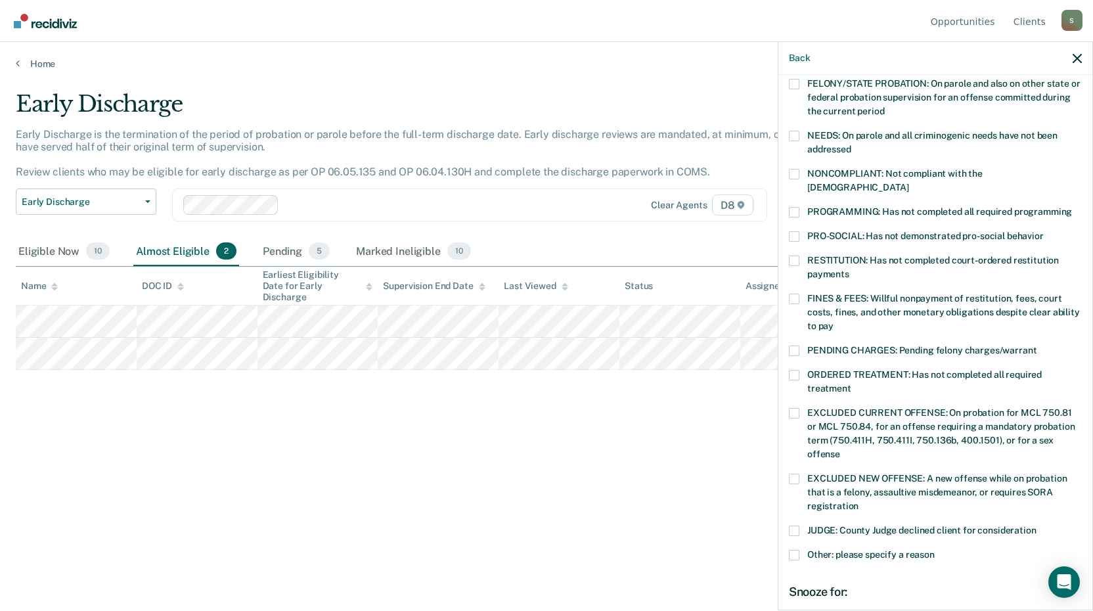
click at [796, 550] on span at bounding box center [794, 555] width 11 height 11
click at [935, 550] on input "Other: please specify a reason" at bounding box center [935, 550] width 0 height 0
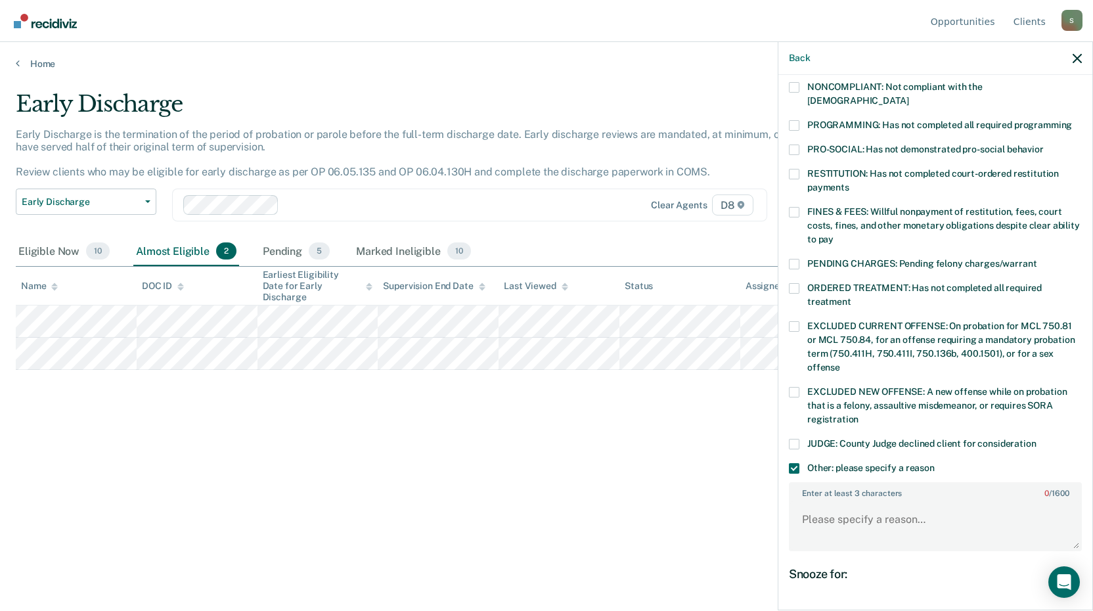
scroll to position [376, 0]
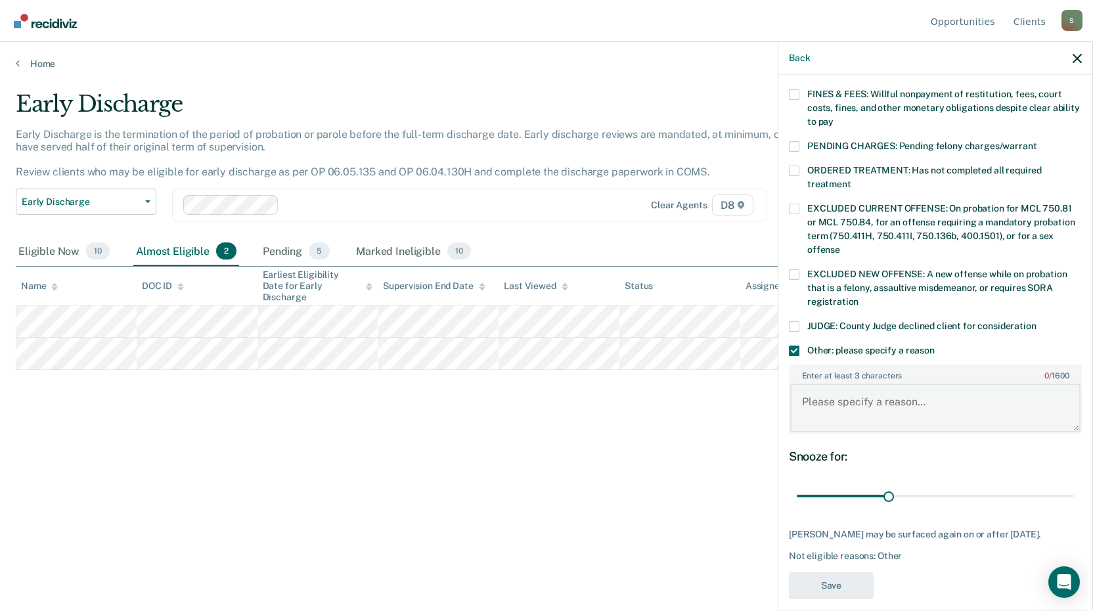
click at [840, 387] on textarea "Enter at least 3 characters 0 / 1600" at bounding box center [935, 408] width 290 height 49
type textarea "Has not completed community service"
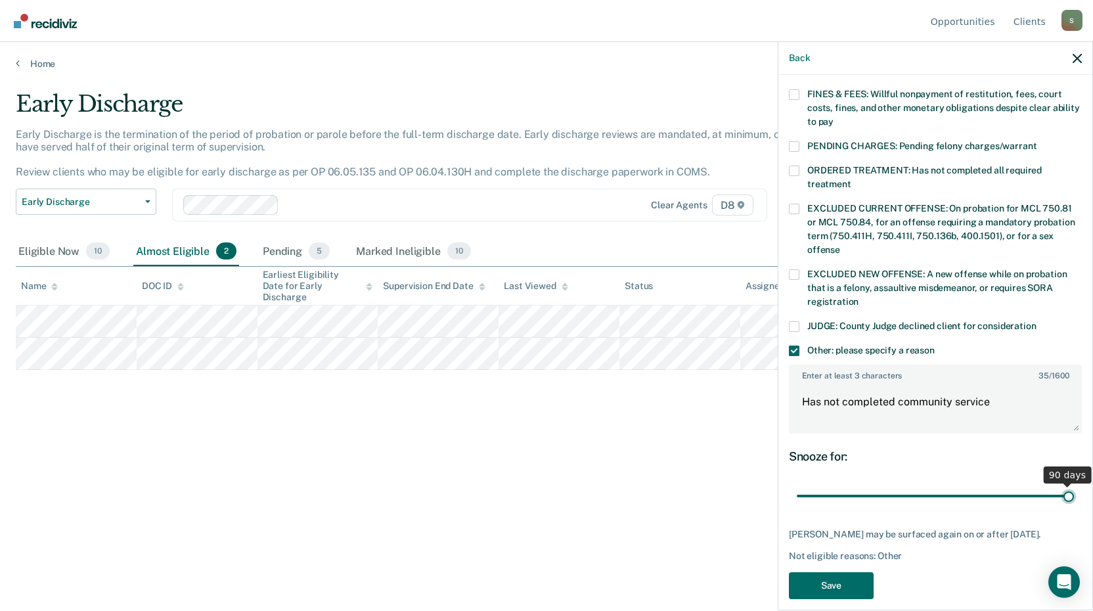
drag, startPoint x: 887, startPoint y: 482, endPoint x: 1097, endPoint y: 492, distance: 211.1
type input "90"
click at [1074, 492] on input "range" at bounding box center [935, 496] width 277 height 23
click at [845, 573] on button "Save" at bounding box center [831, 585] width 85 height 27
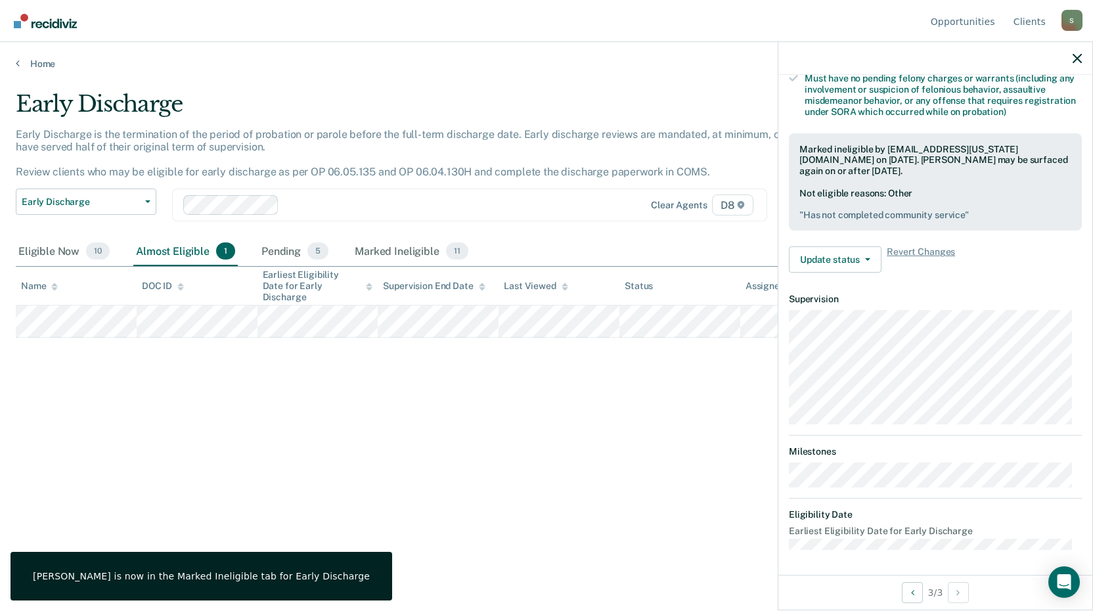
scroll to position [172, 0]
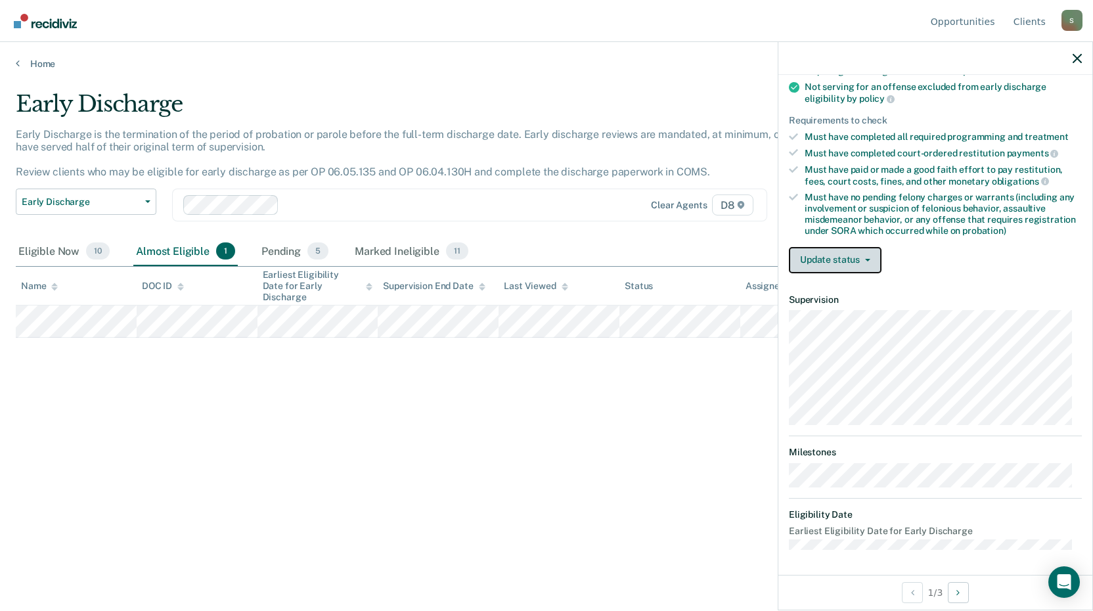
click at [832, 263] on button "Update status" at bounding box center [835, 260] width 93 height 26
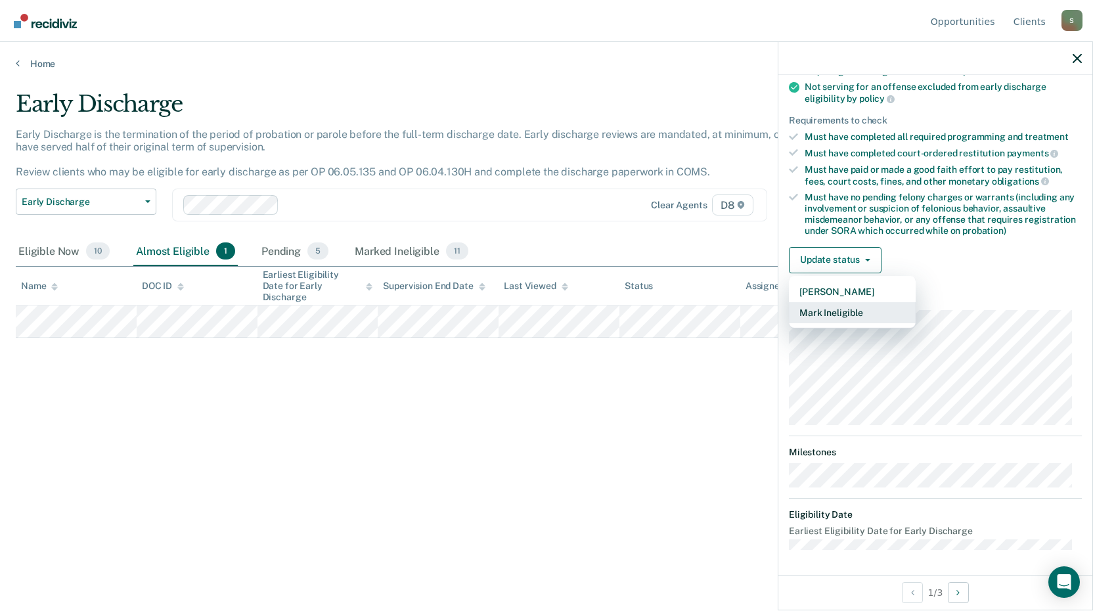
click at [850, 308] on button "Mark Ineligible" at bounding box center [852, 312] width 127 height 21
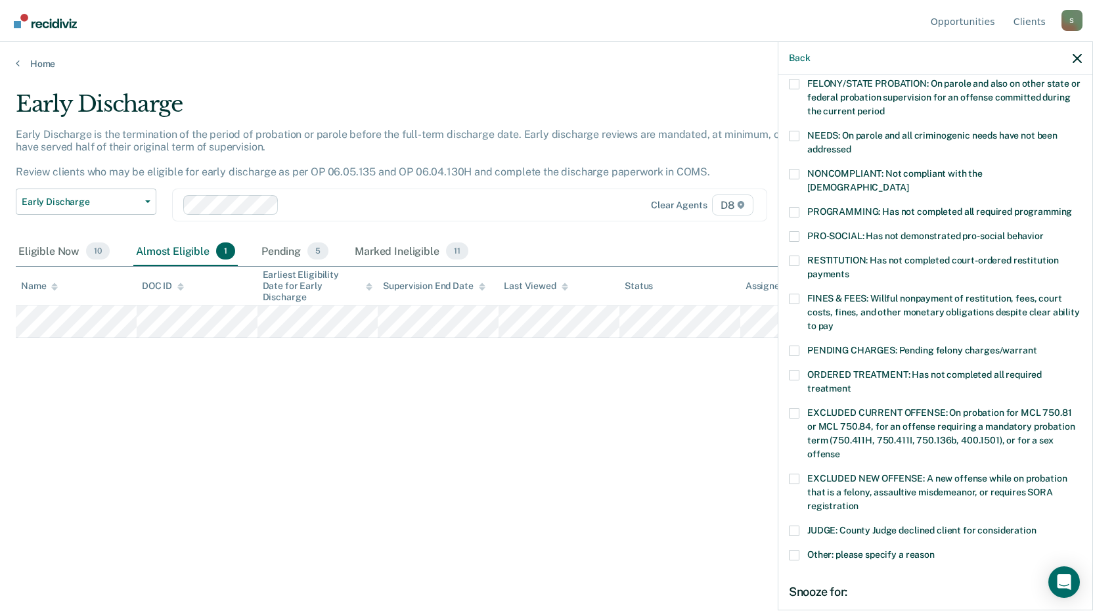
click at [799, 207] on span at bounding box center [794, 212] width 11 height 11
click at [1072, 207] on input "PROGRAMMING: Has not completed all required programming" at bounding box center [1072, 207] width 0 height 0
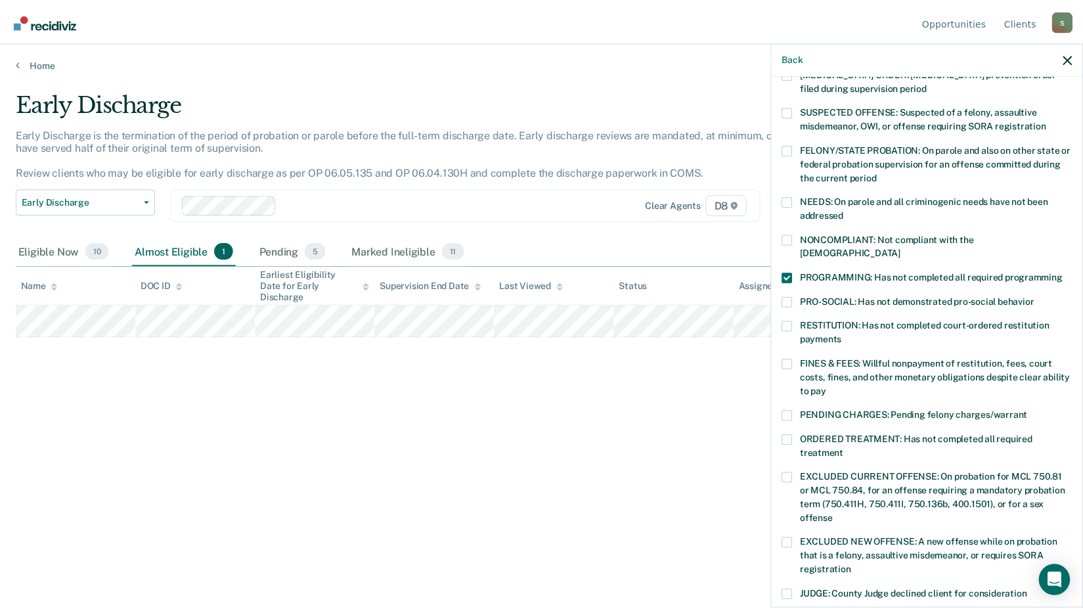
scroll to position [319, 0]
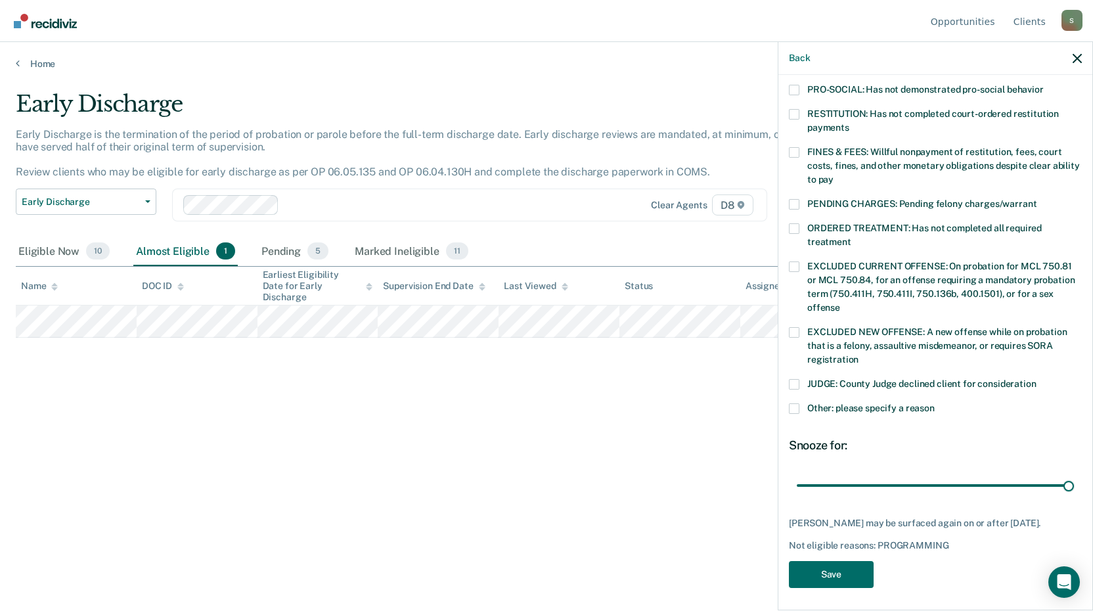
drag, startPoint x: 882, startPoint y: 470, endPoint x: 1092, endPoint y: 475, distance: 210.2
type input "90"
click at [1074, 474] on input "range" at bounding box center [935, 485] width 277 height 23
click at [822, 571] on button "Save" at bounding box center [831, 574] width 85 height 27
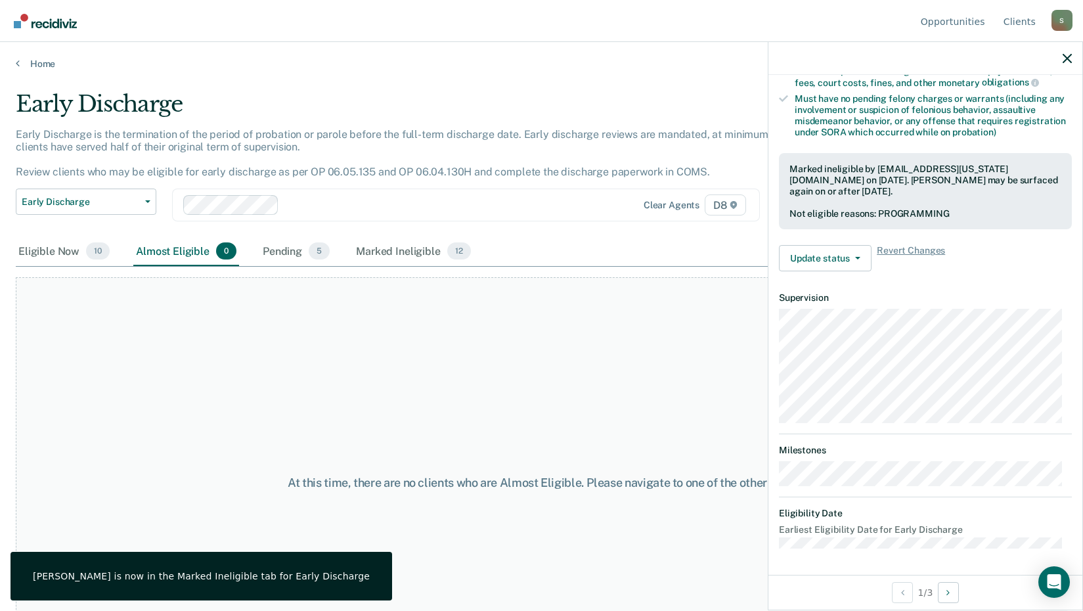
scroll to position [269, 0]
click at [72, 252] on div "Eligible Now 10" at bounding box center [64, 251] width 97 height 29
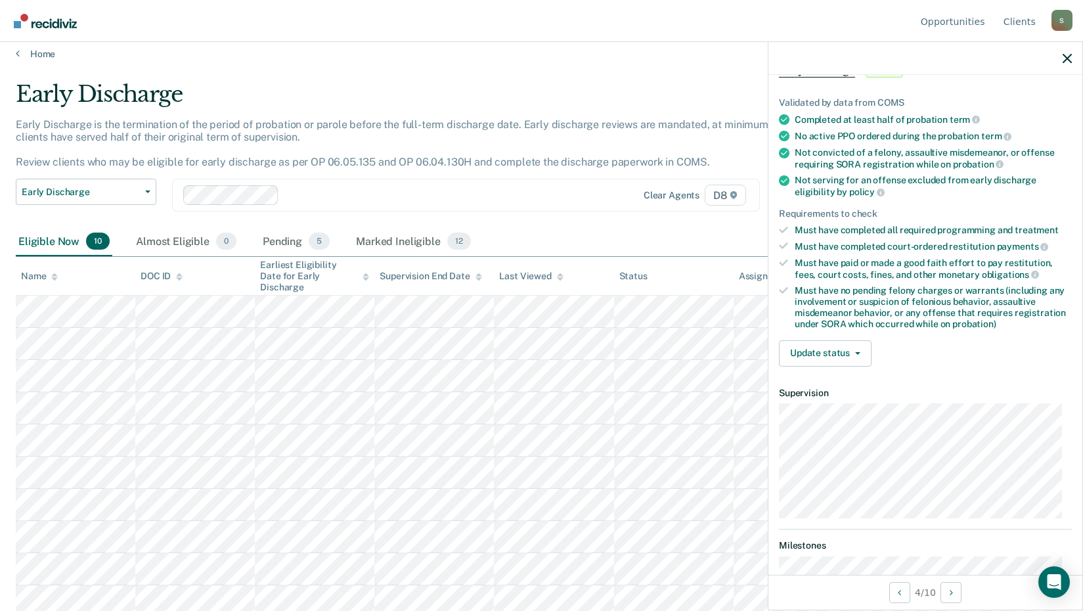
scroll to position [0, 0]
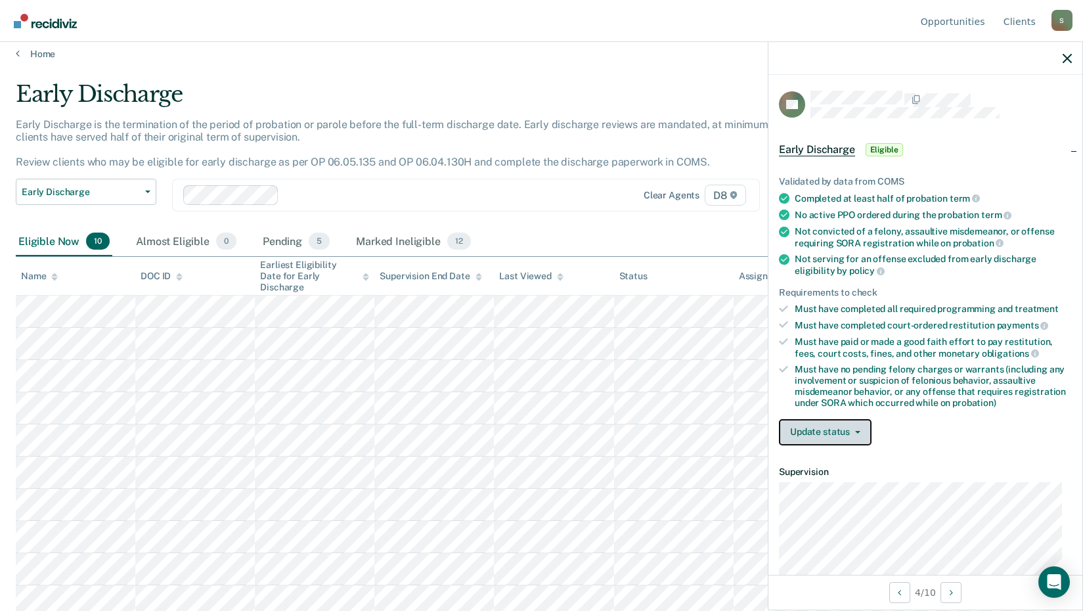
click at [833, 433] on button "Update status" at bounding box center [825, 432] width 93 height 26
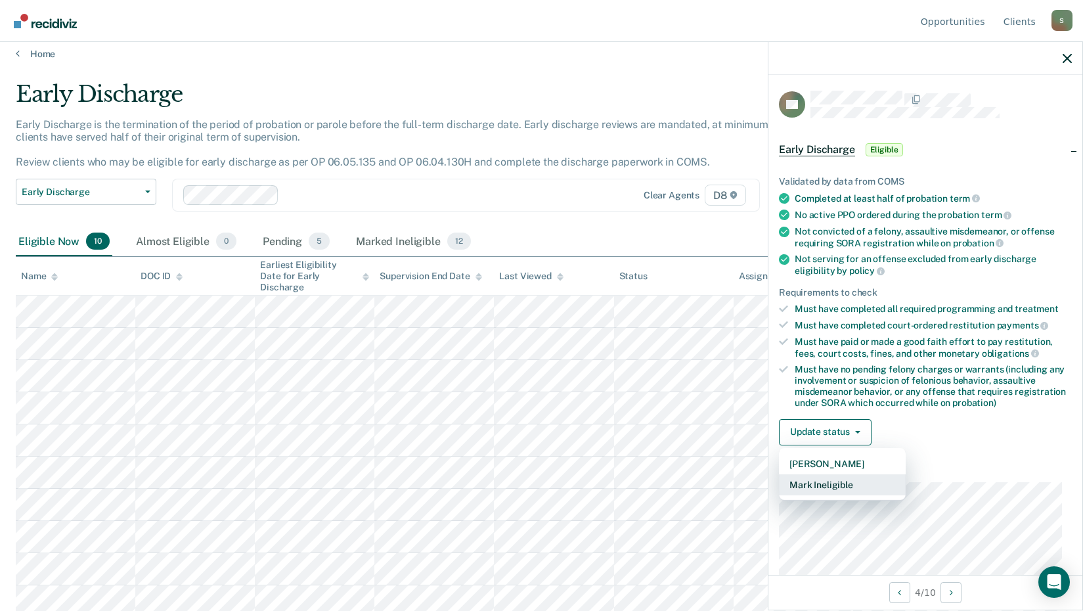
click at [834, 480] on button "Mark Ineligible" at bounding box center [842, 484] width 127 height 21
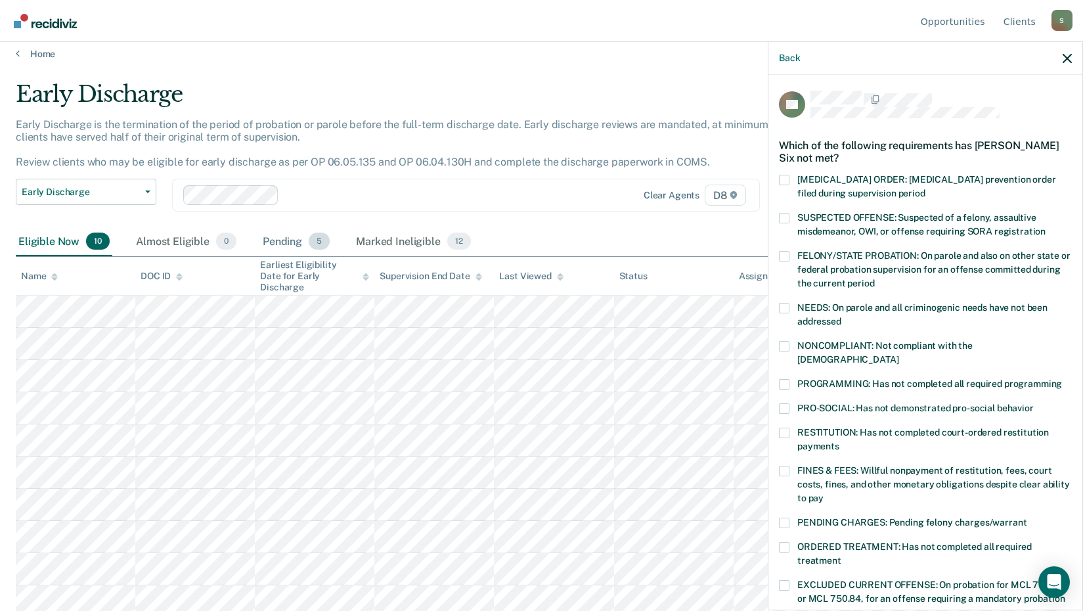
click at [281, 244] on div "Pending 5" at bounding box center [296, 241] width 72 height 29
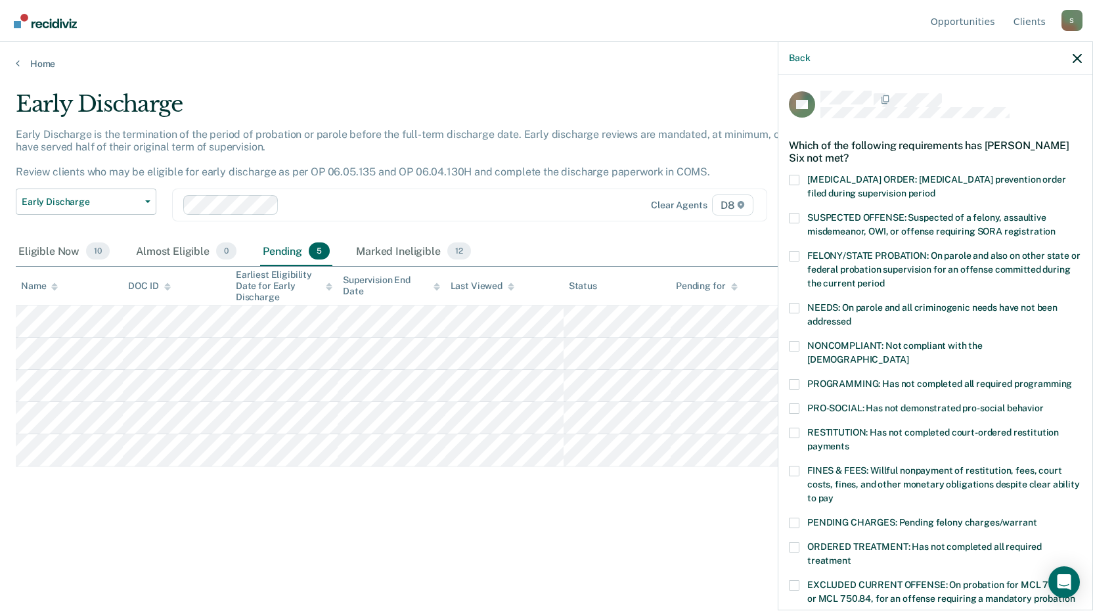
drag, startPoint x: 732, startPoint y: 481, endPoint x: 587, endPoint y: 527, distance: 151.8
click at [582, 529] on div "Early Discharge Early Discharge is the termination of the period of probation o…" at bounding box center [546, 323] width 1061 height 464
click at [46, 65] on link "Home" at bounding box center [546, 64] width 1061 height 12
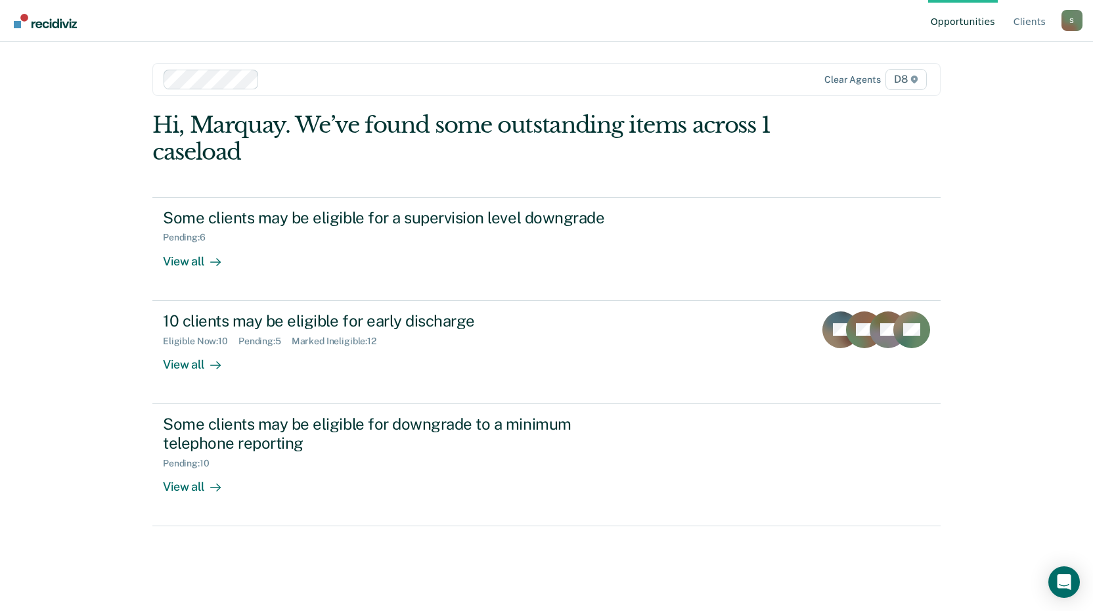
click at [287, 548] on div "Hi, Marquay. We’ve found some outstanding items across 1 caseload Some clients …" at bounding box center [546, 344] width 788 height 464
